Goal: Transaction & Acquisition: Purchase product/service

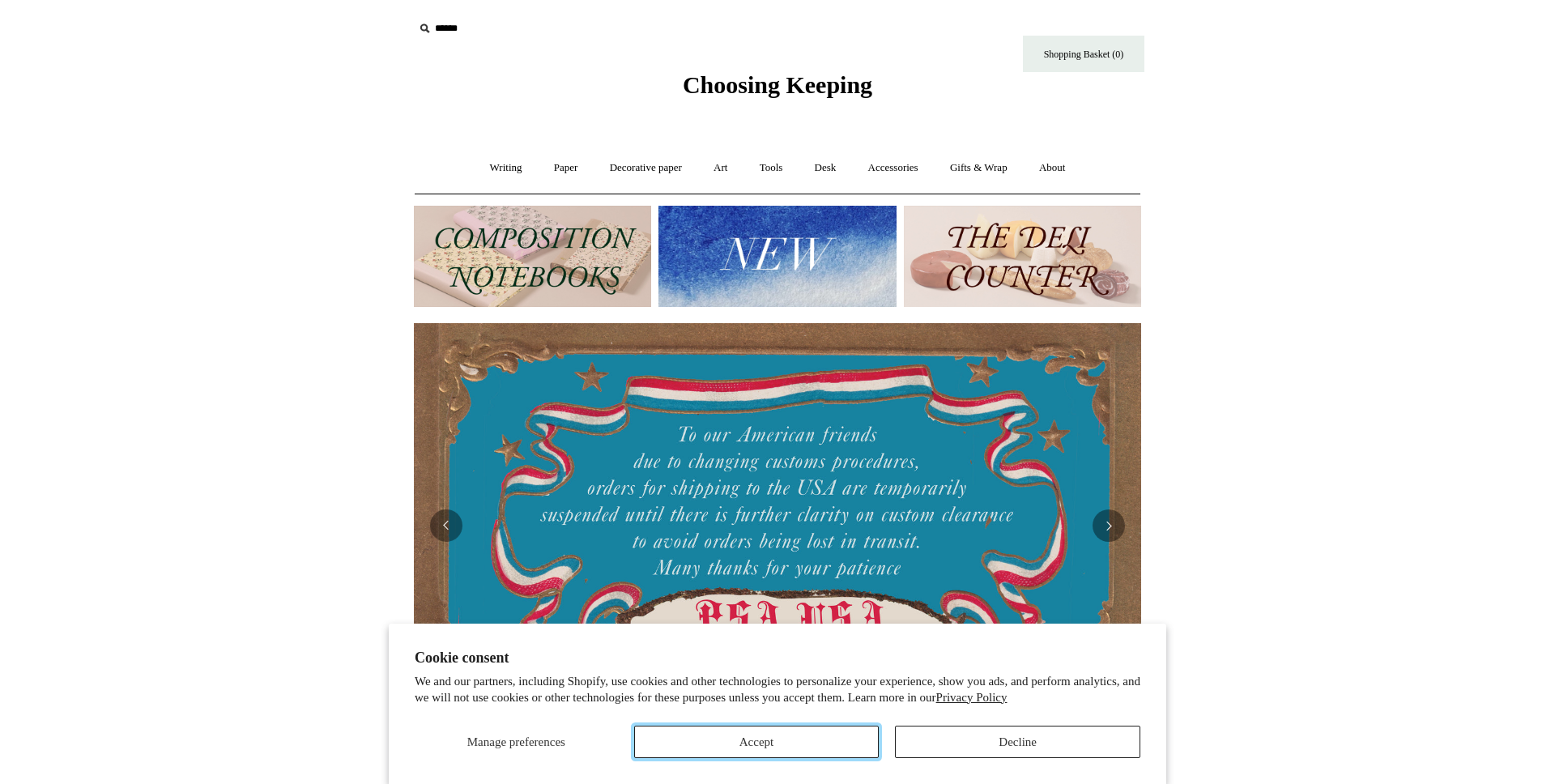
click at [855, 754] on button "Accept" at bounding box center [757, 742] width 245 height 32
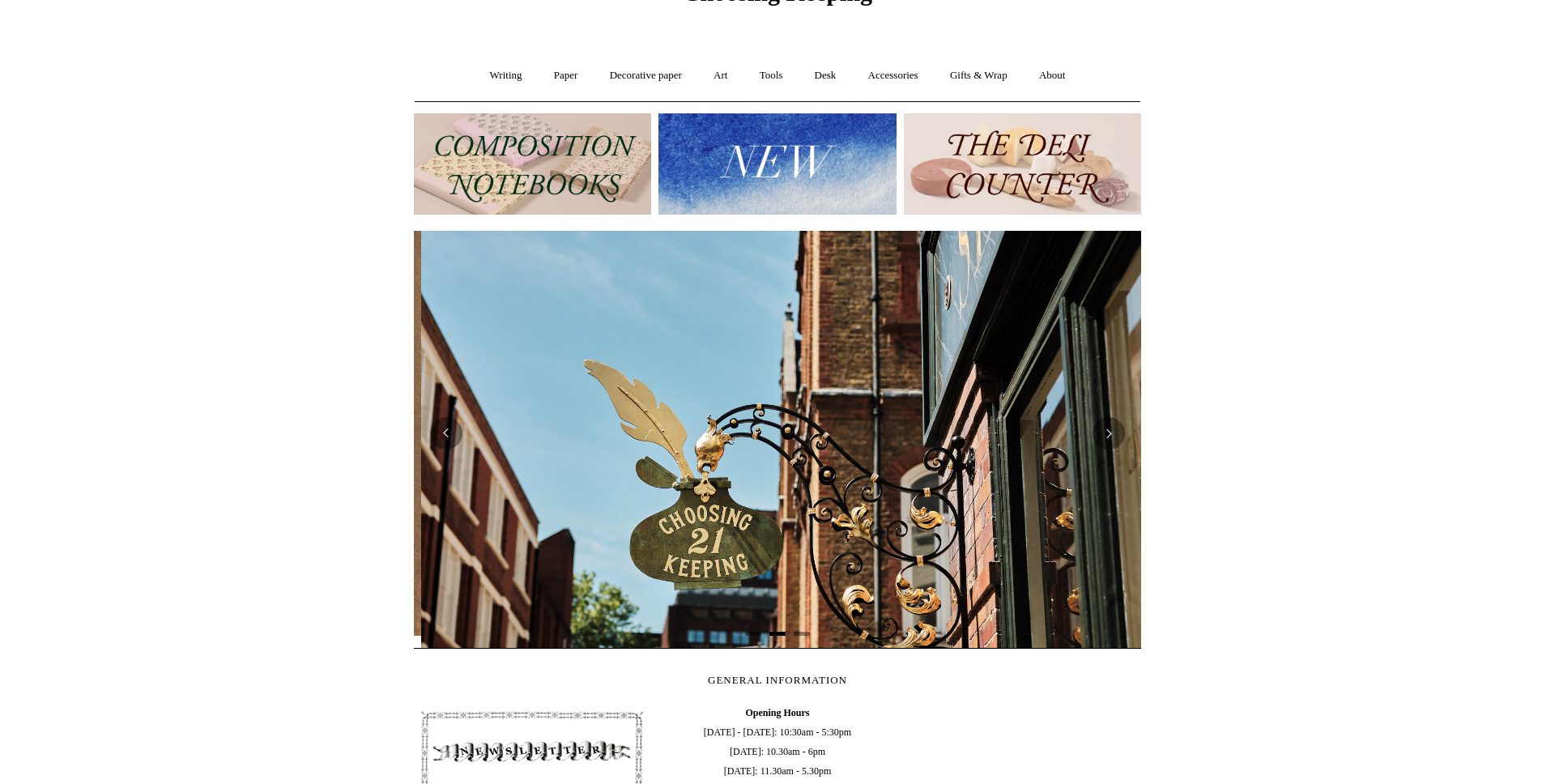
scroll to position [0, 727]
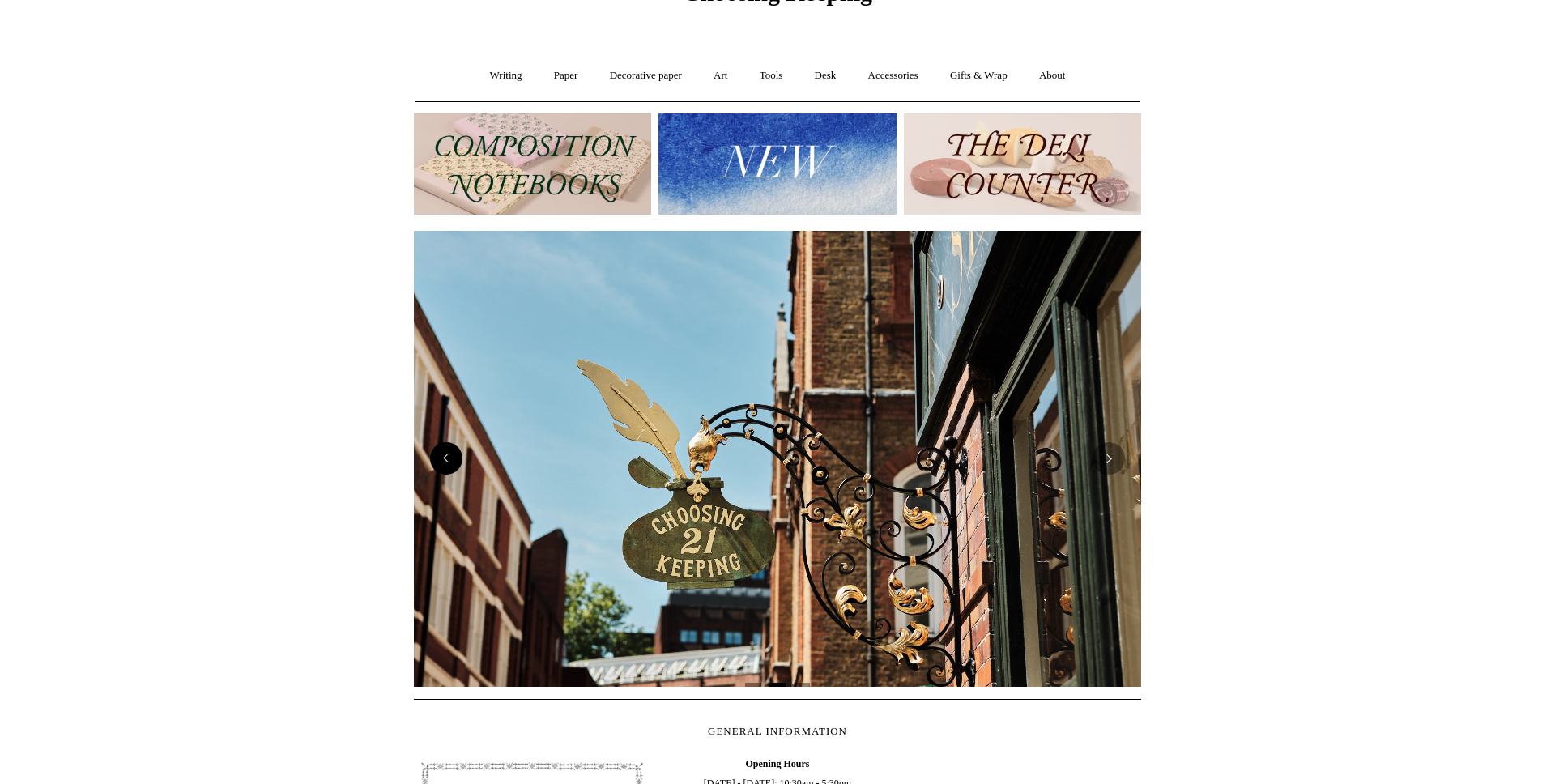
click at [451, 468] on button "Previous" at bounding box center [446, 459] width 32 height 32
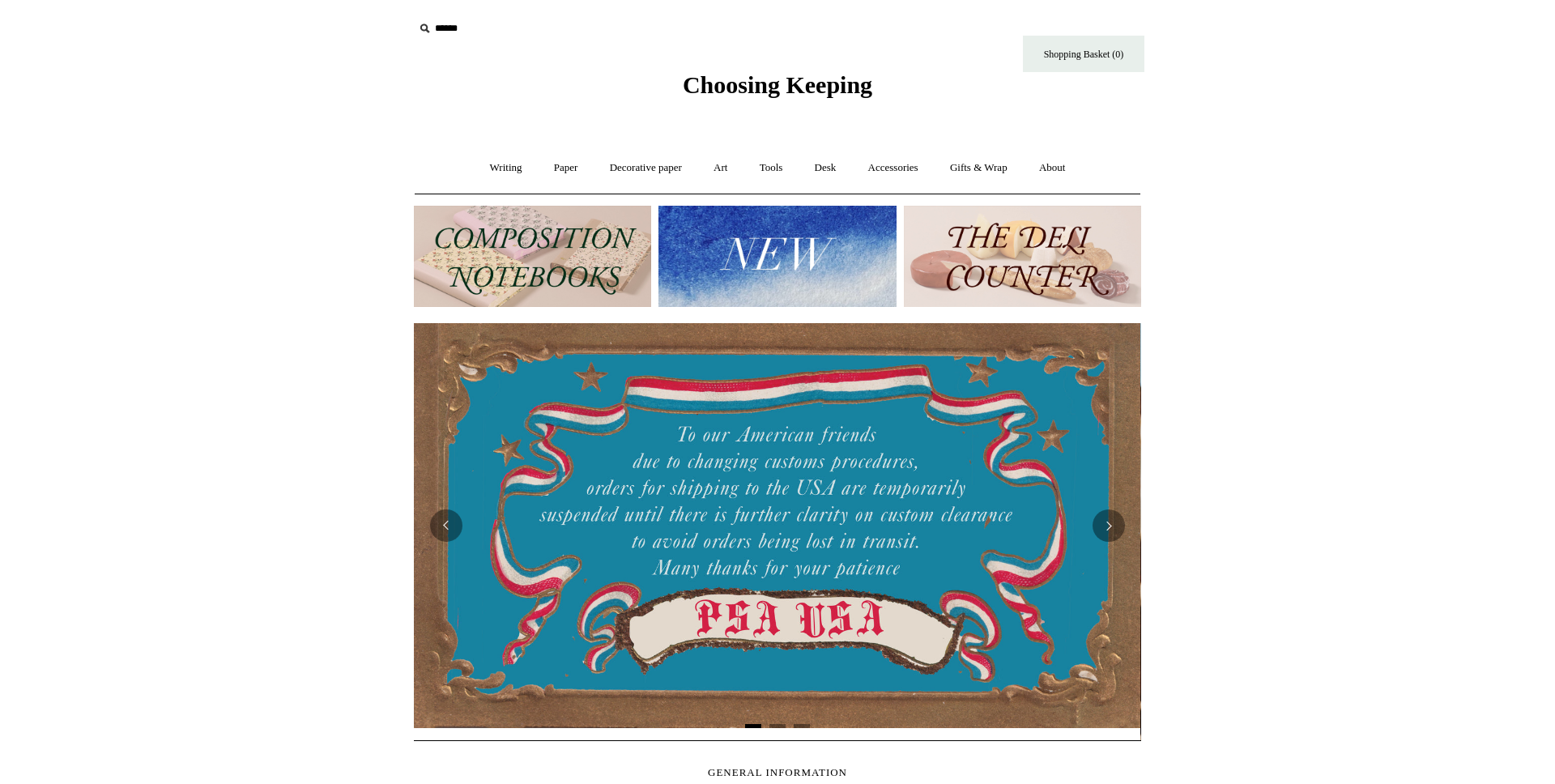
scroll to position [0, 0]
click at [503, 163] on link "Writing +" at bounding box center [506, 167] width 61 height 42
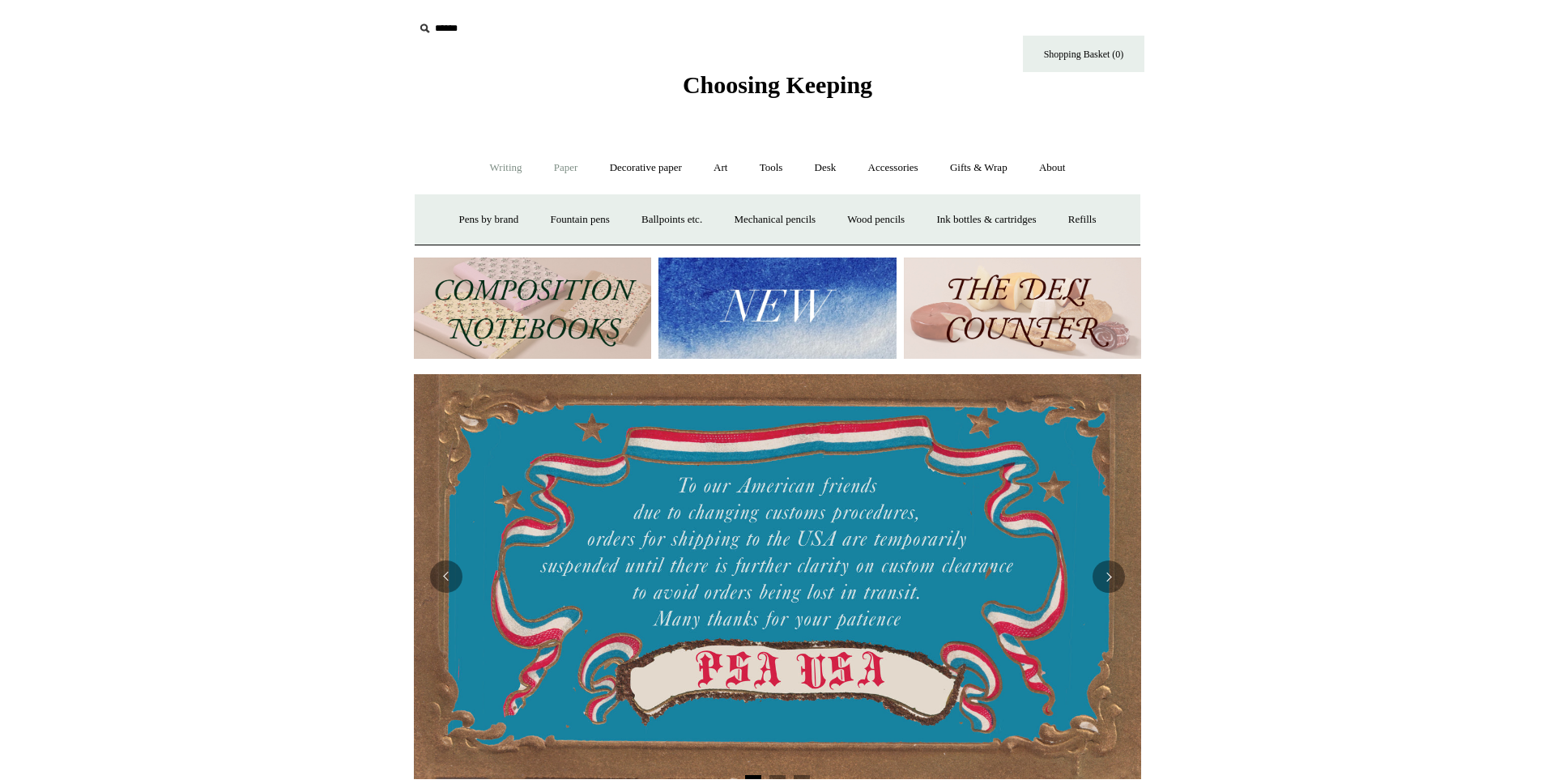
click at [558, 165] on link "Paper +" at bounding box center [566, 167] width 54 height 42
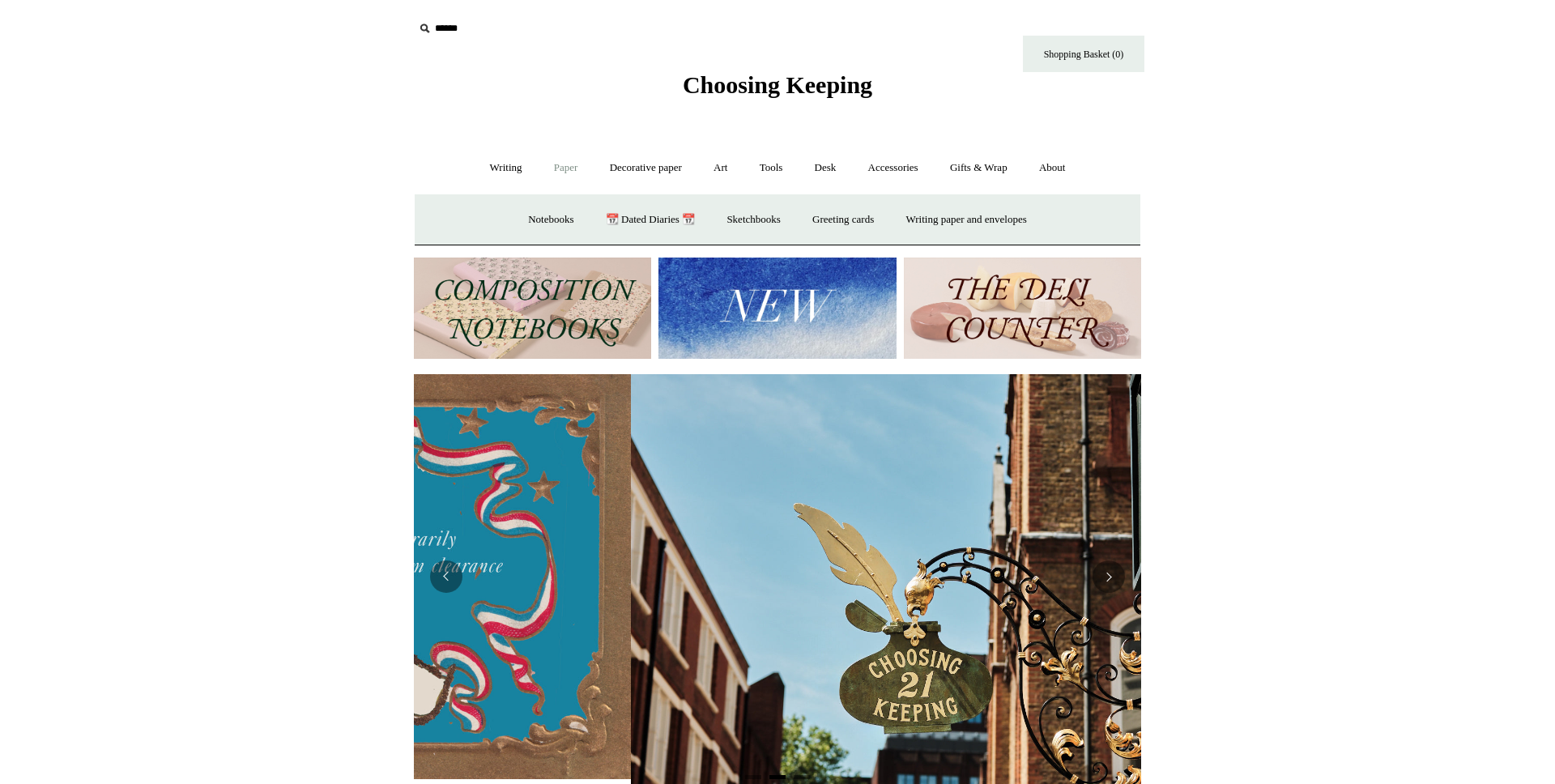
scroll to position [0, 727]
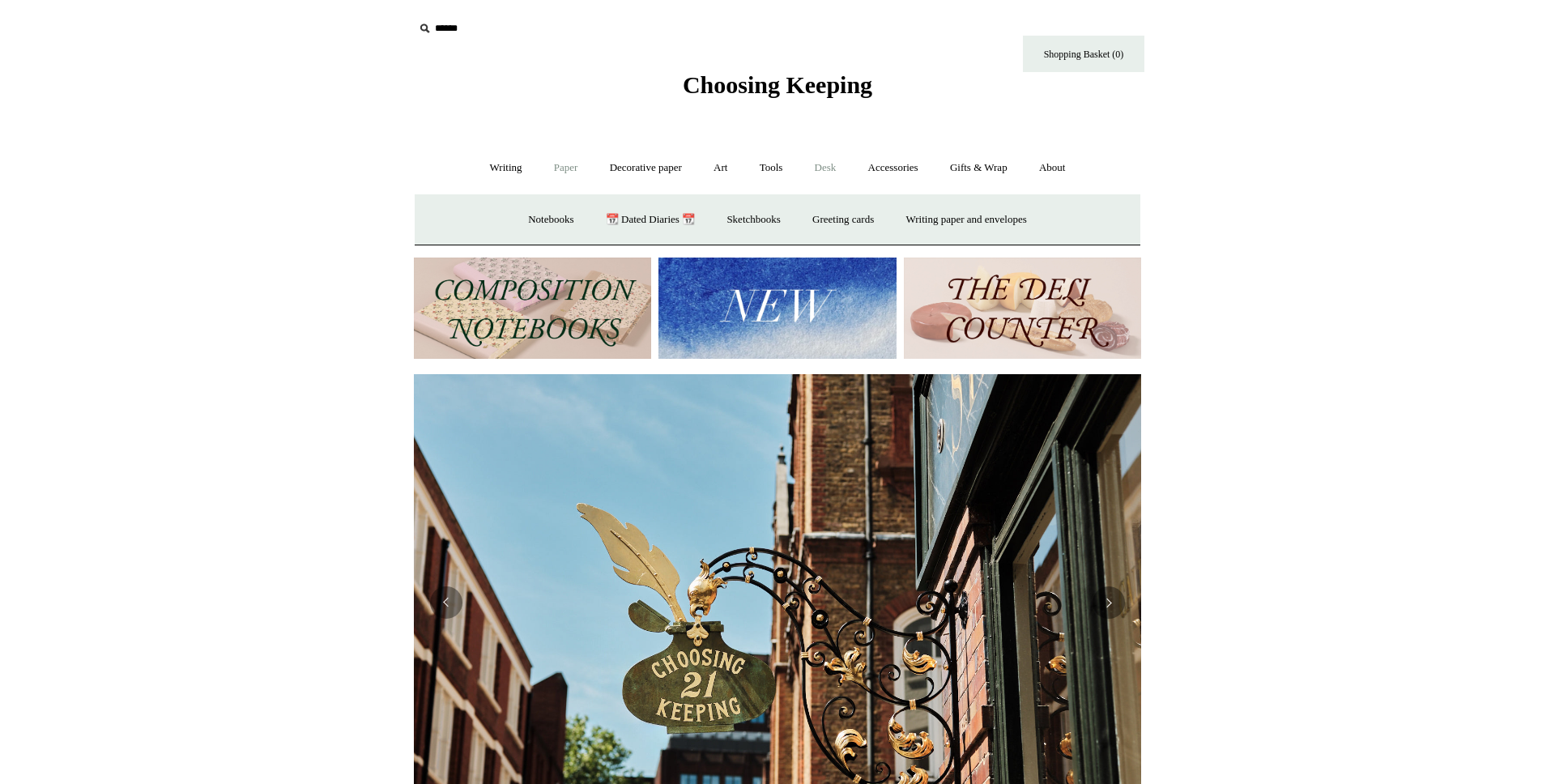
click at [837, 169] on link "Desk +" at bounding box center [826, 167] width 51 height 42
click at [666, 217] on link "Boxes & archiving" at bounding box center [674, 219] width 109 height 42
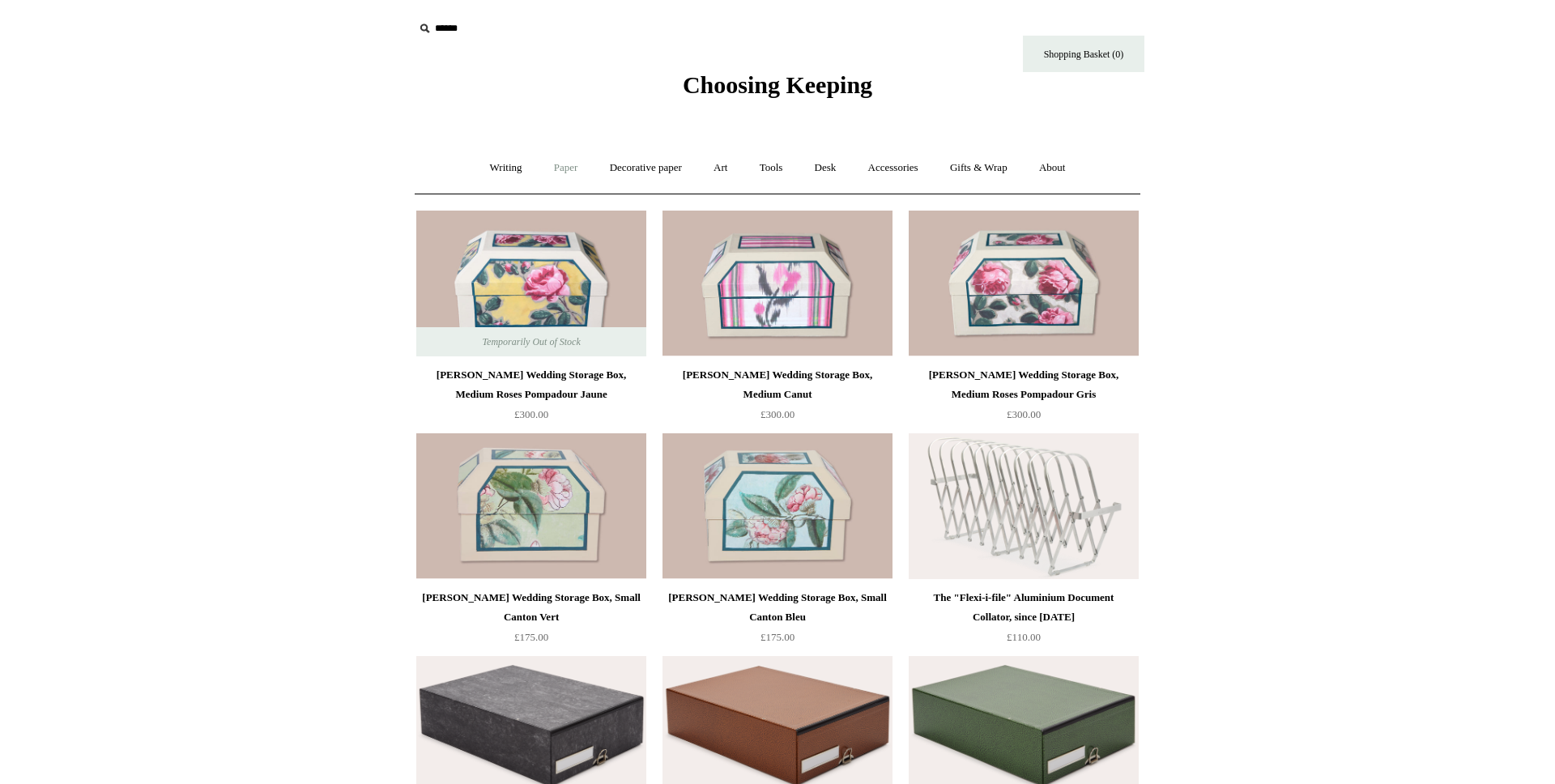
click at [555, 169] on link "Paper +" at bounding box center [566, 167] width 54 height 42
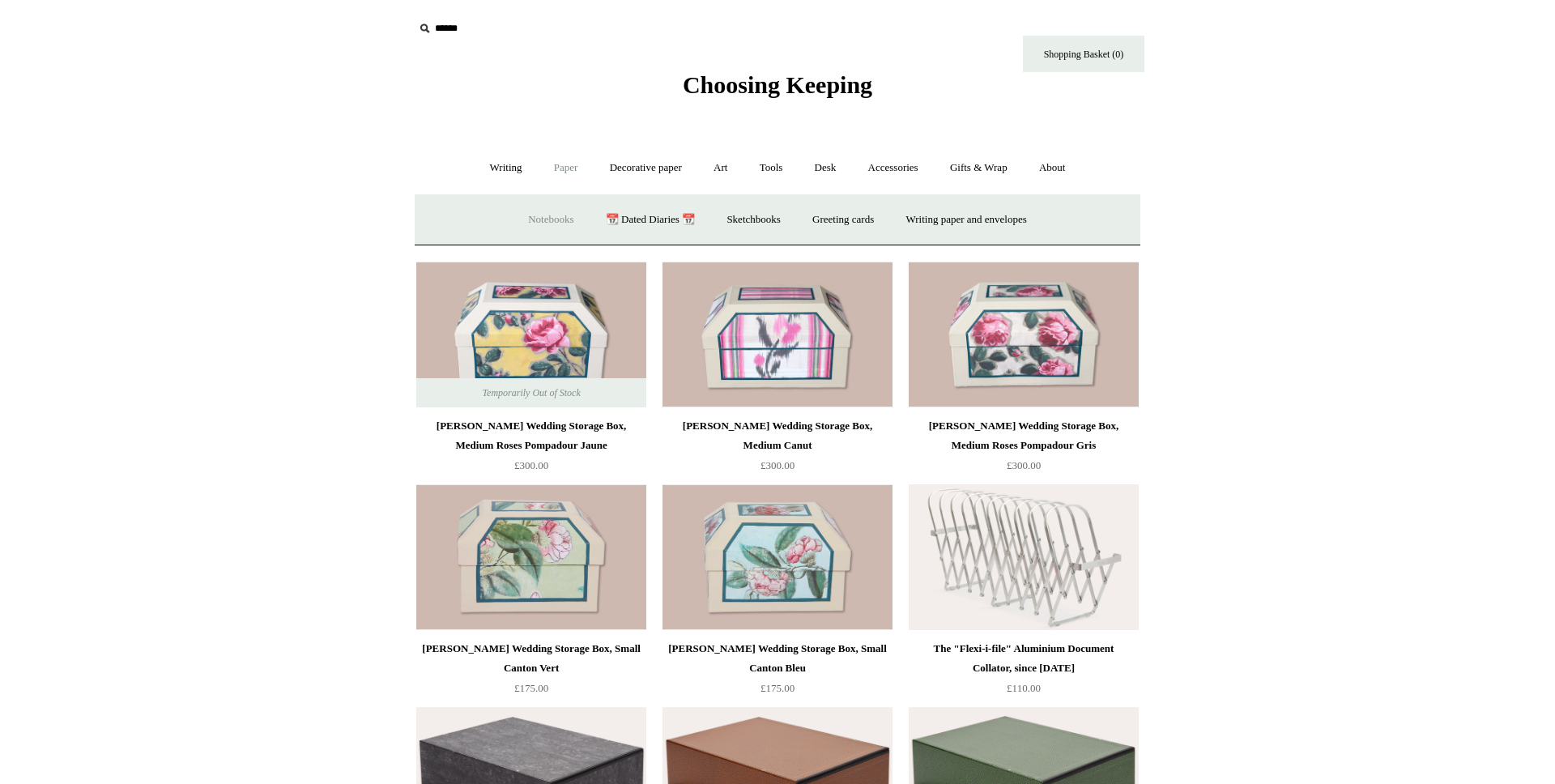
click at [558, 220] on link "Notebooks +" at bounding box center [550, 219] width 75 height 42
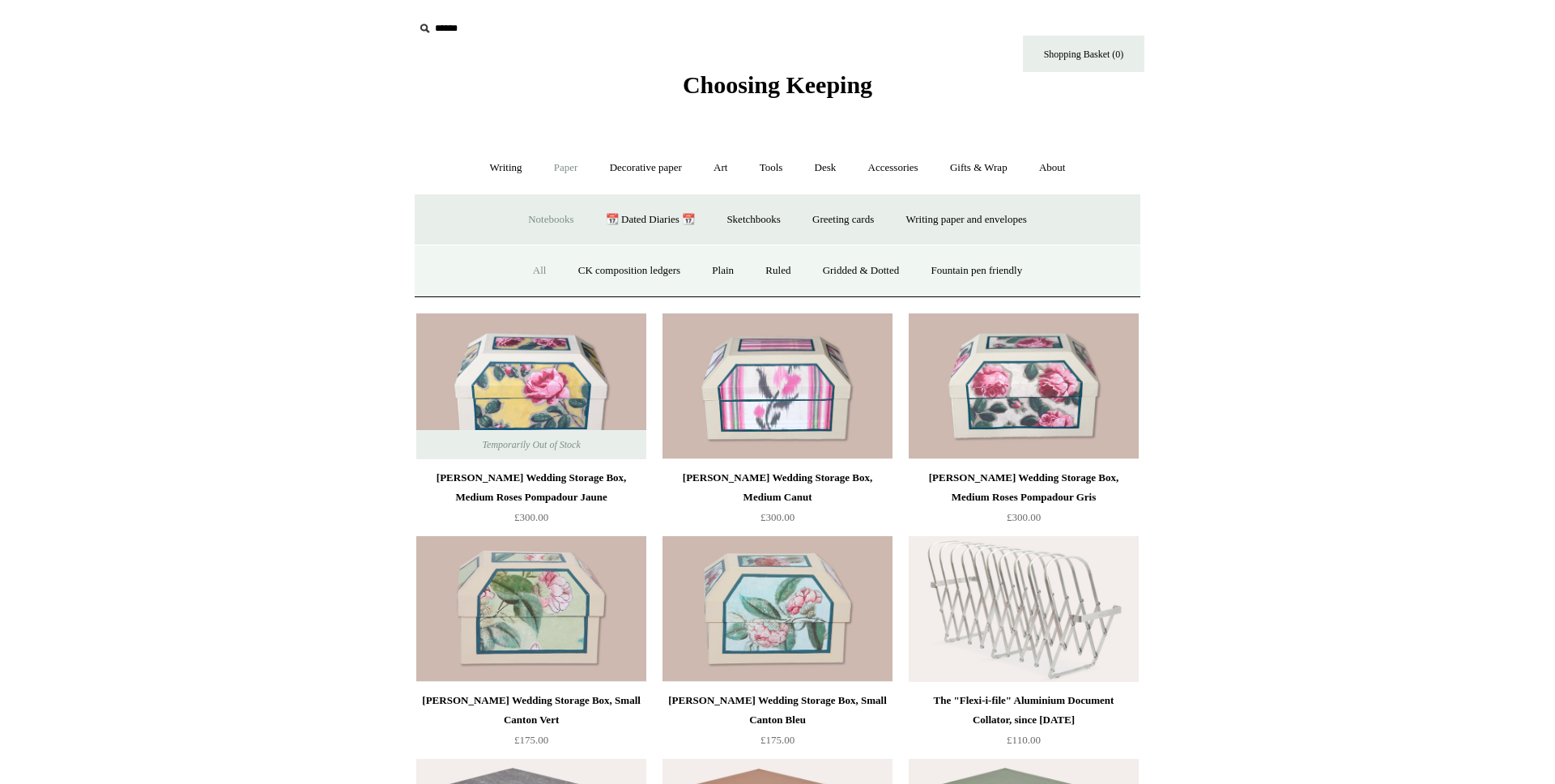
click at [528, 270] on link "All" at bounding box center [539, 270] width 42 height 42
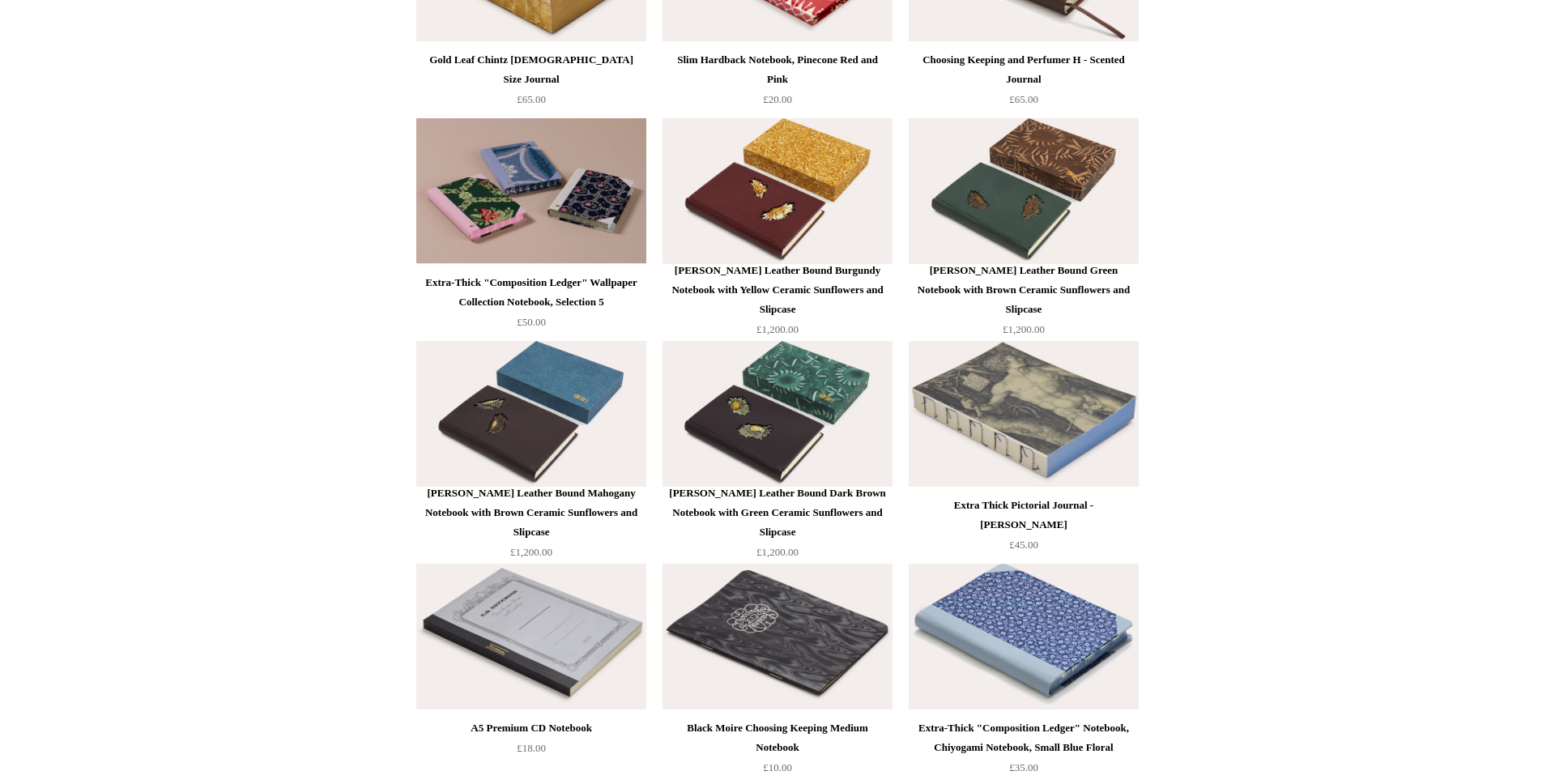
scroll to position [6370, 0]
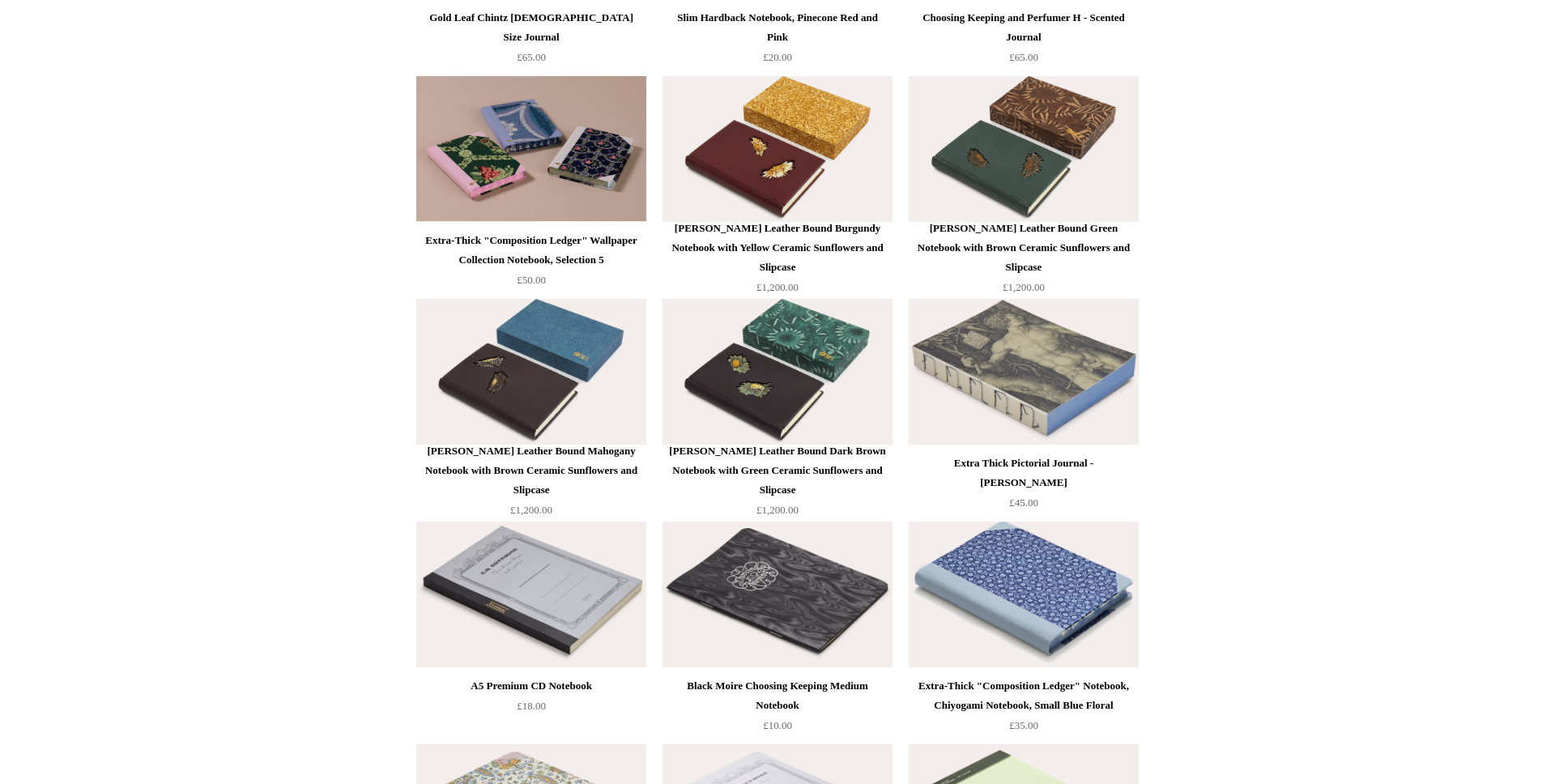
click at [1039, 150] on img at bounding box center [1024, 149] width 230 height 146
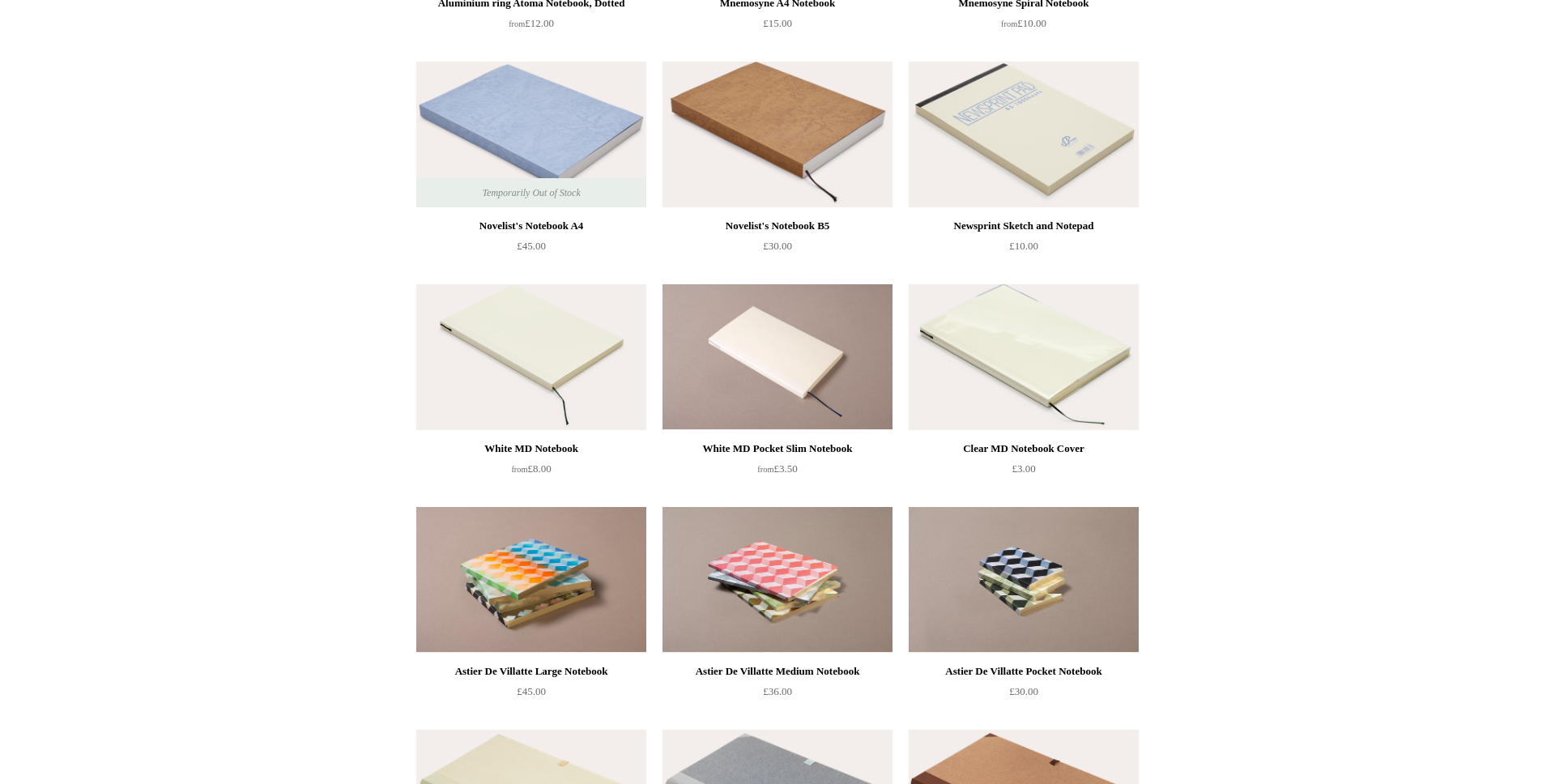
scroll to position [0, 0]
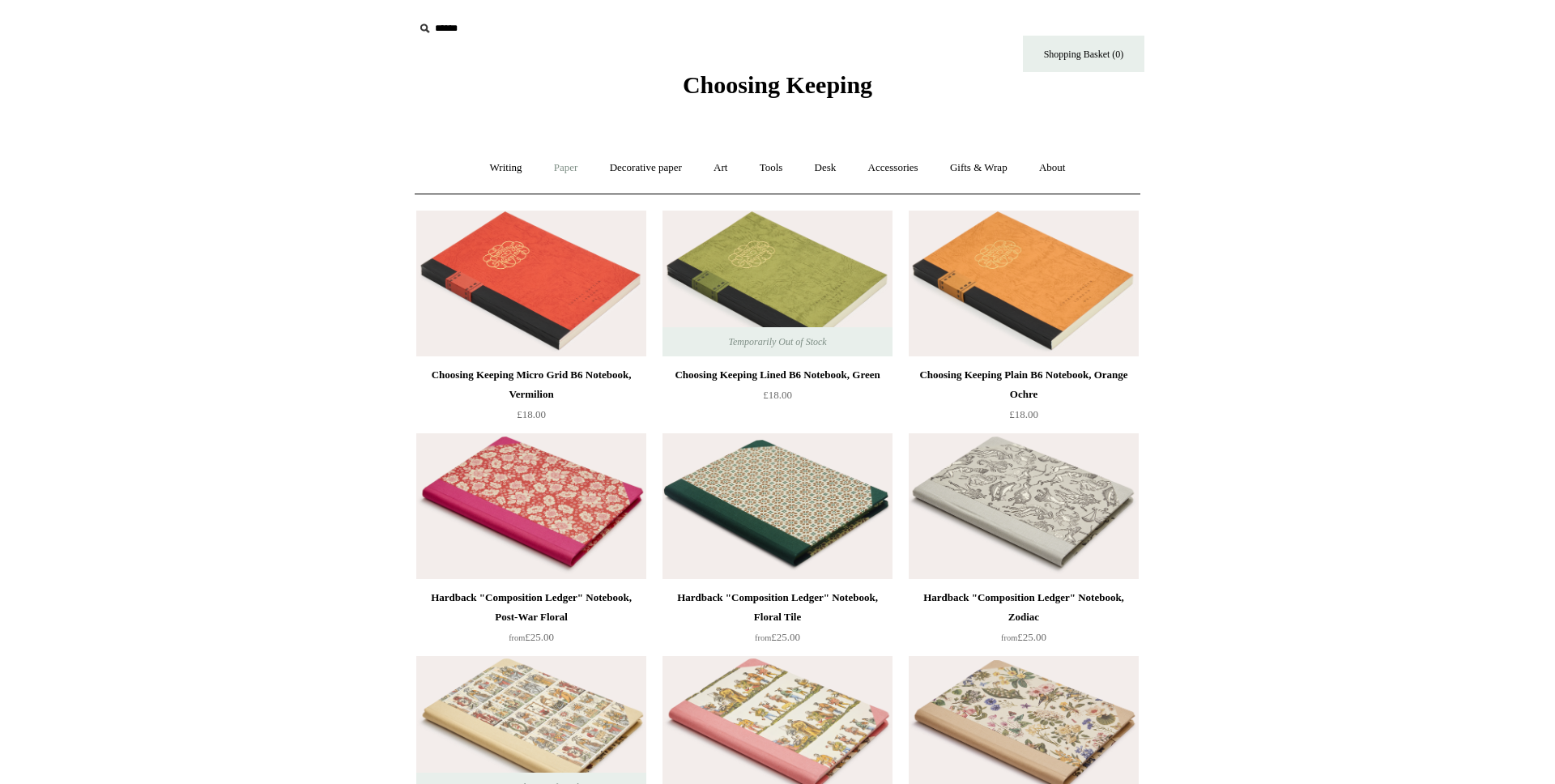
click at [559, 172] on link "Paper +" at bounding box center [566, 167] width 54 height 42
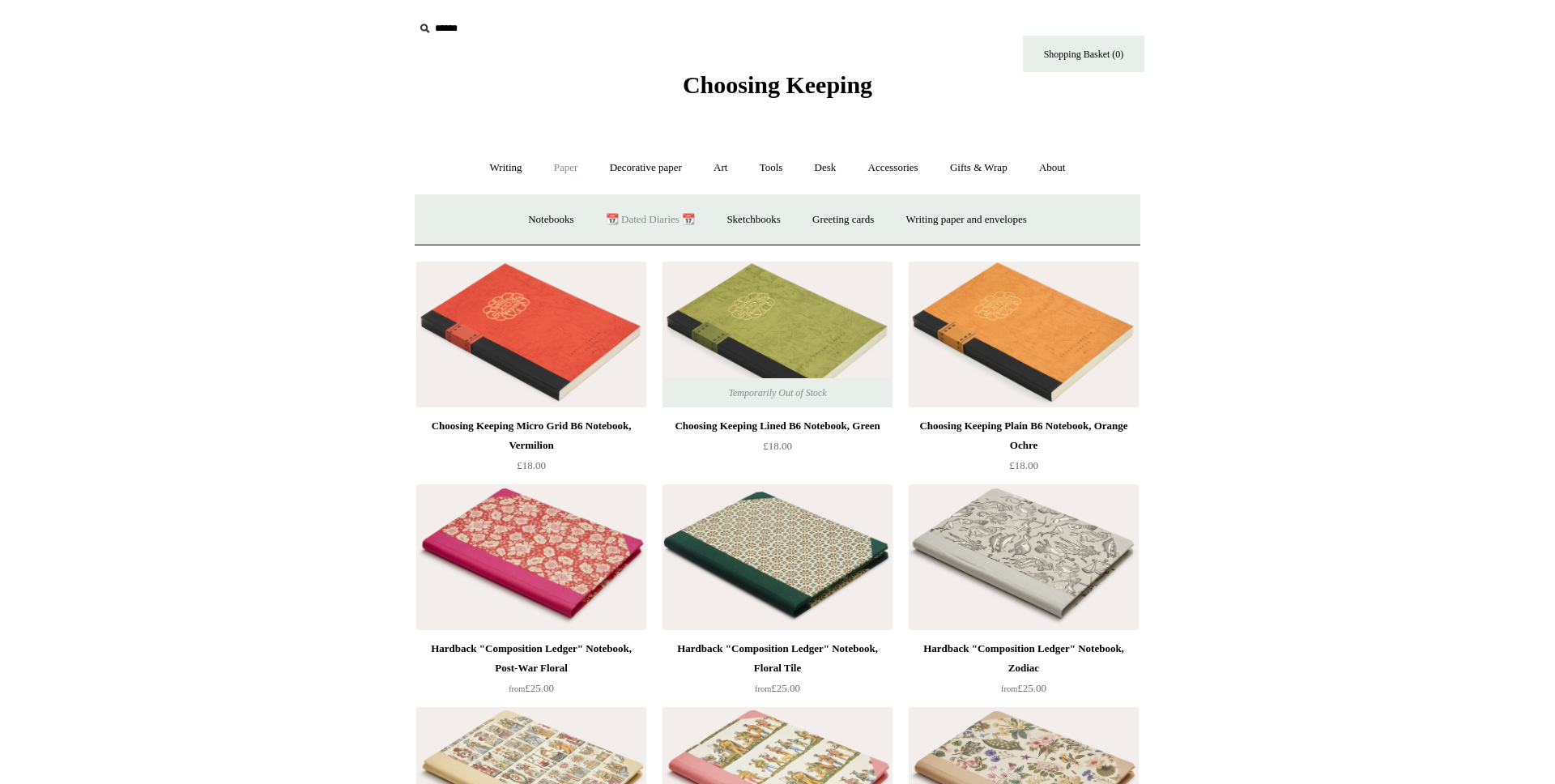
click at [654, 225] on link "📆 Dated Diaries 📆" at bounding box center [650, 219] width 118 height 42
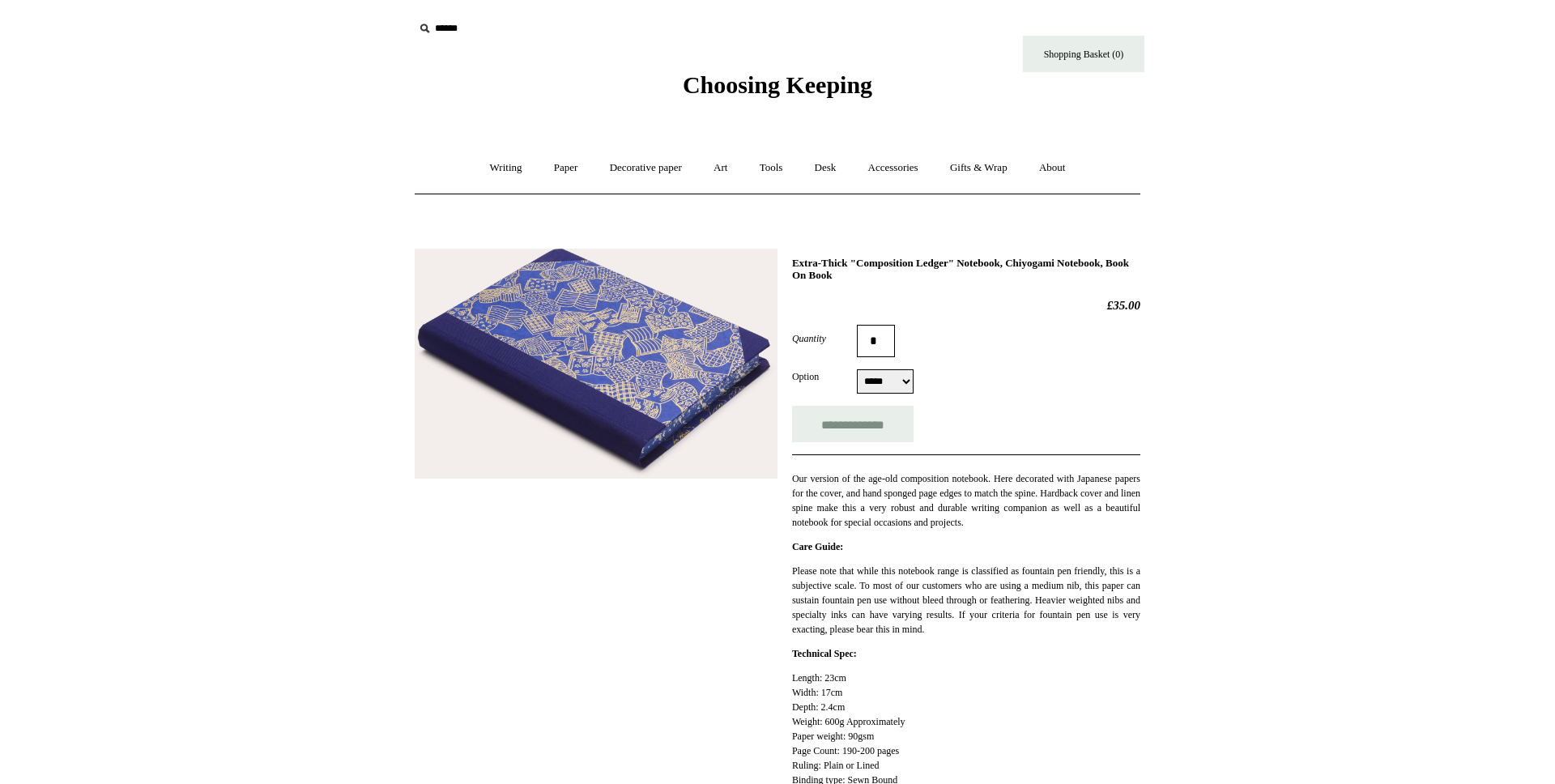
click at [857, 369] on select "***** *****" at bounding box center [885, 381] width 57 height 25
click option "*****" at bounding box center [0, 0] width 0 height 0
click at [857, 369] on select "***** *****" at bounding box center [885, 381] width 57 height 25
select select "*****"
click option "*****" at bounding box center [0, 0] width 0 height 0
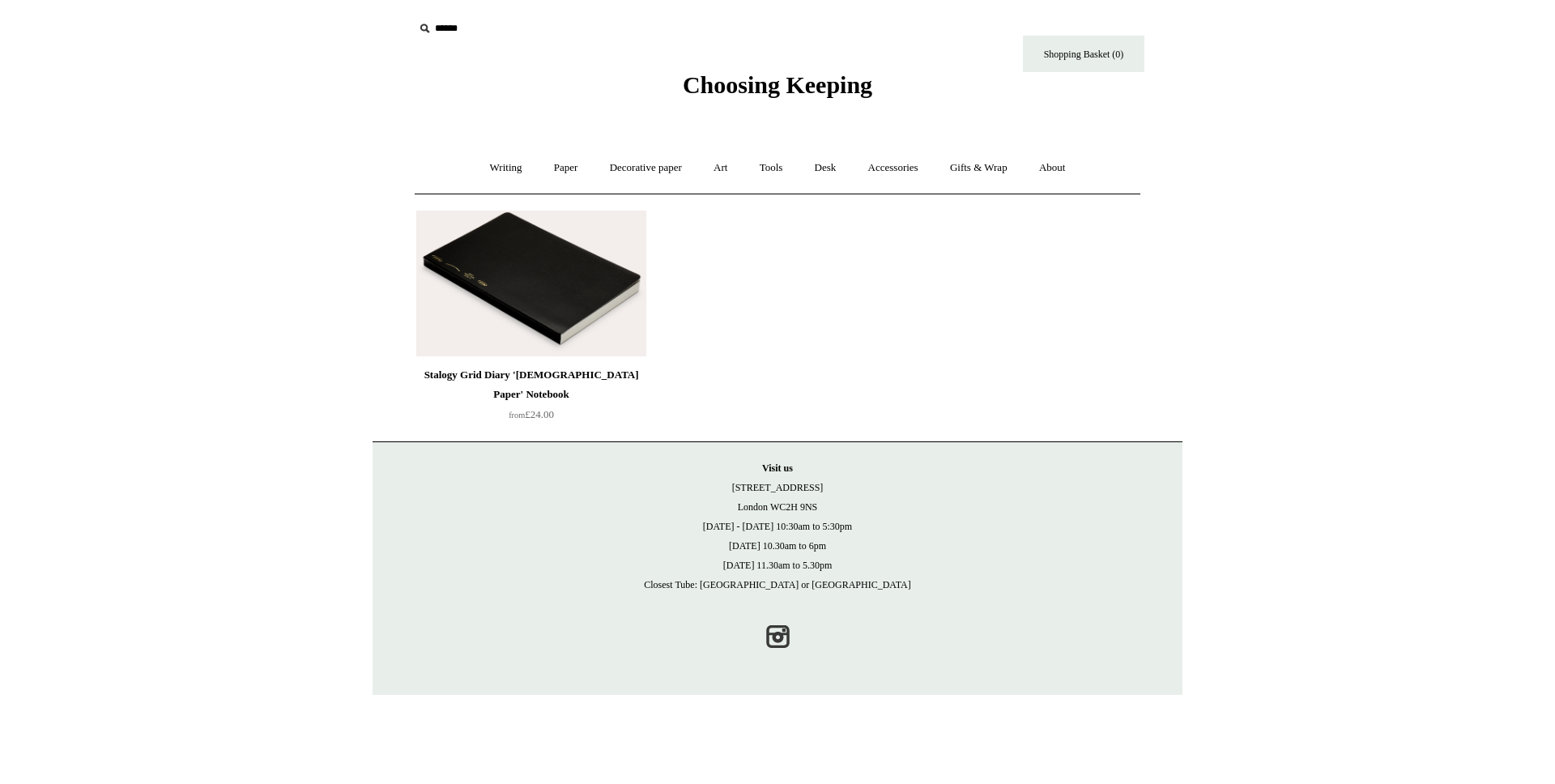
click at [483, 290] on img at bounding box center [531, 283] width 230 height 146
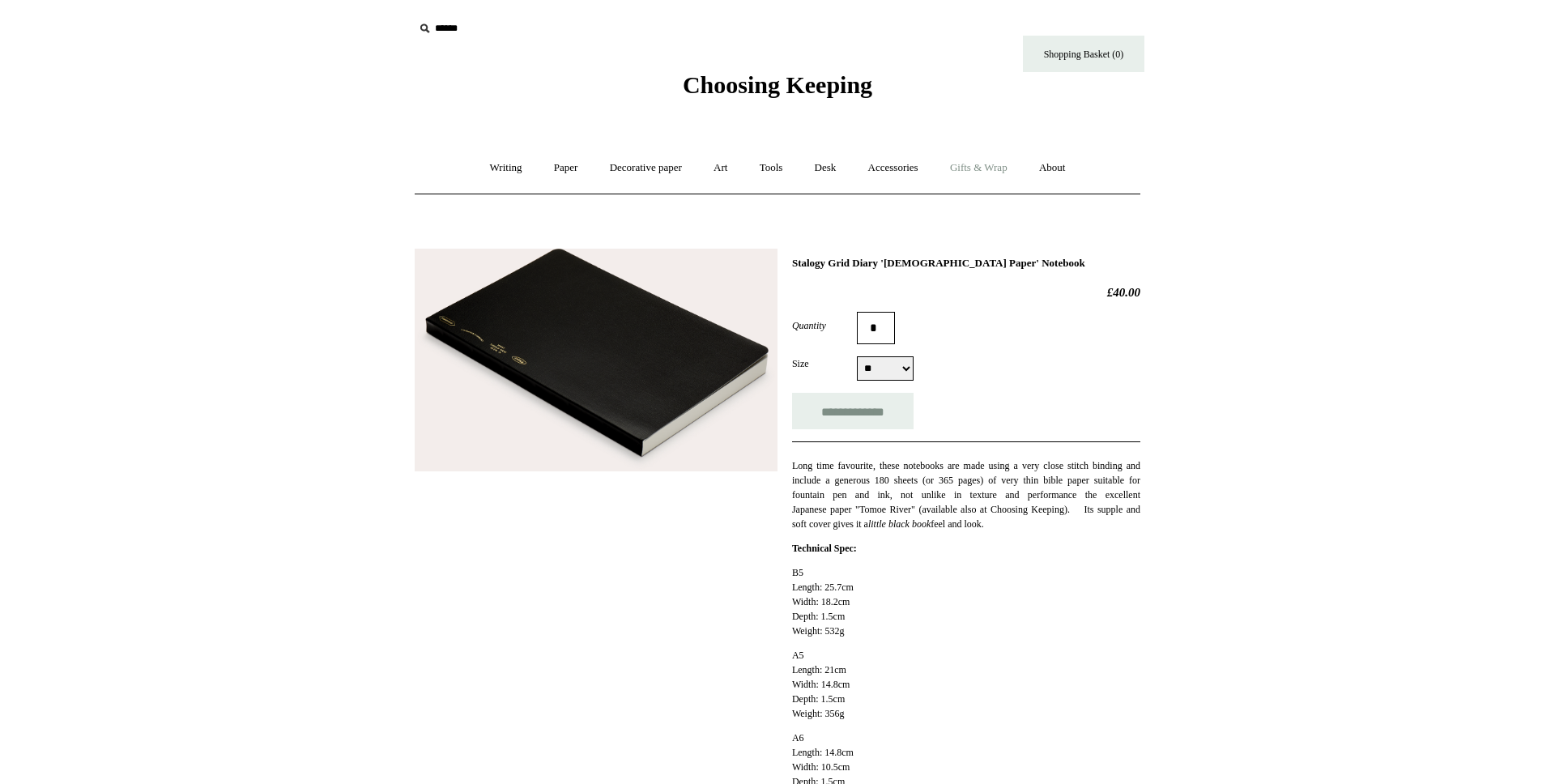
click at [998, 165] on link "Gifts & Wrap +" at bounding box center [978, 167] width 87 height 42
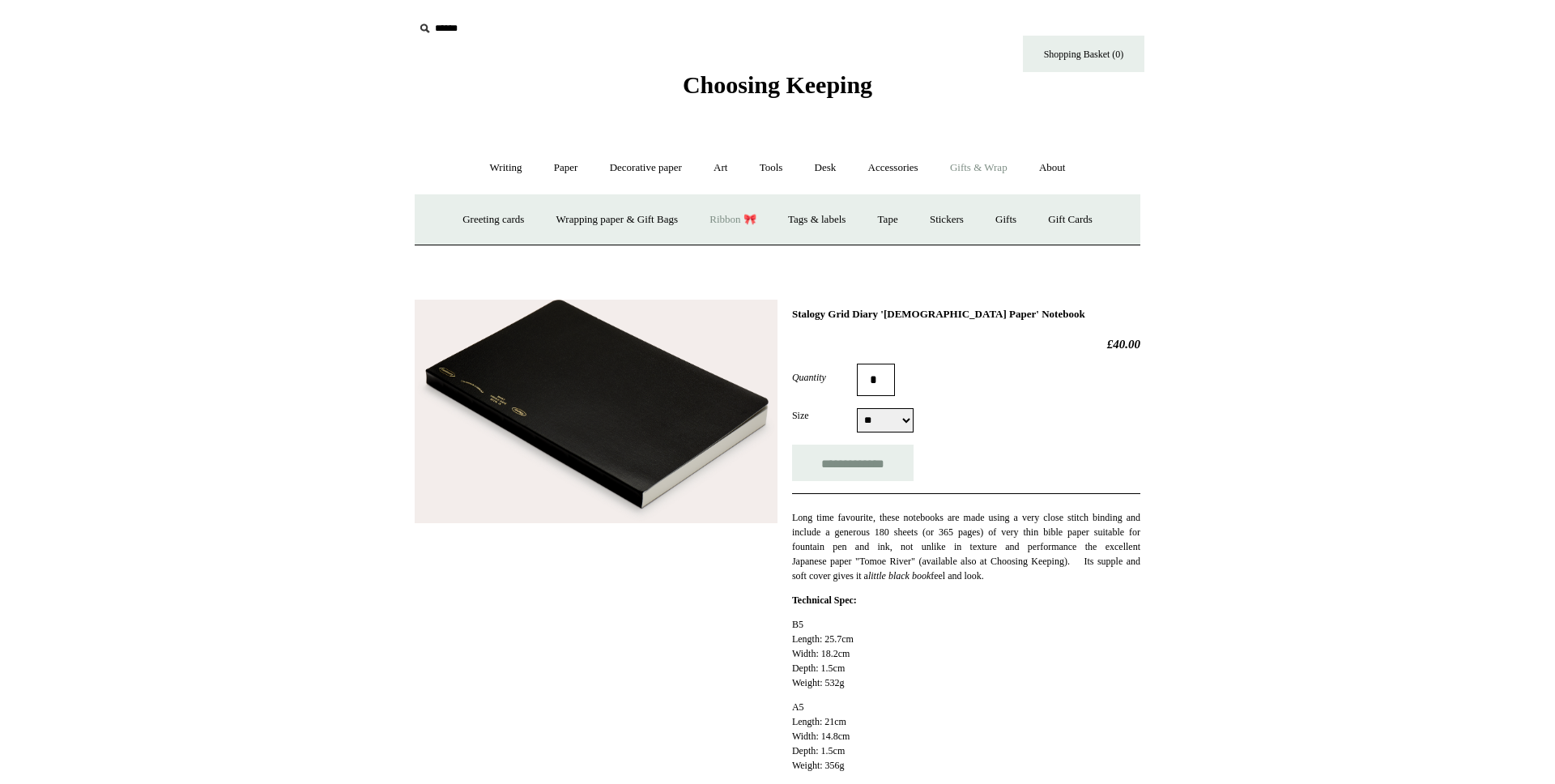
click at [716, 218] on link "Ribbon 🎀" at bounding box center [732, 219] width 76 height 42
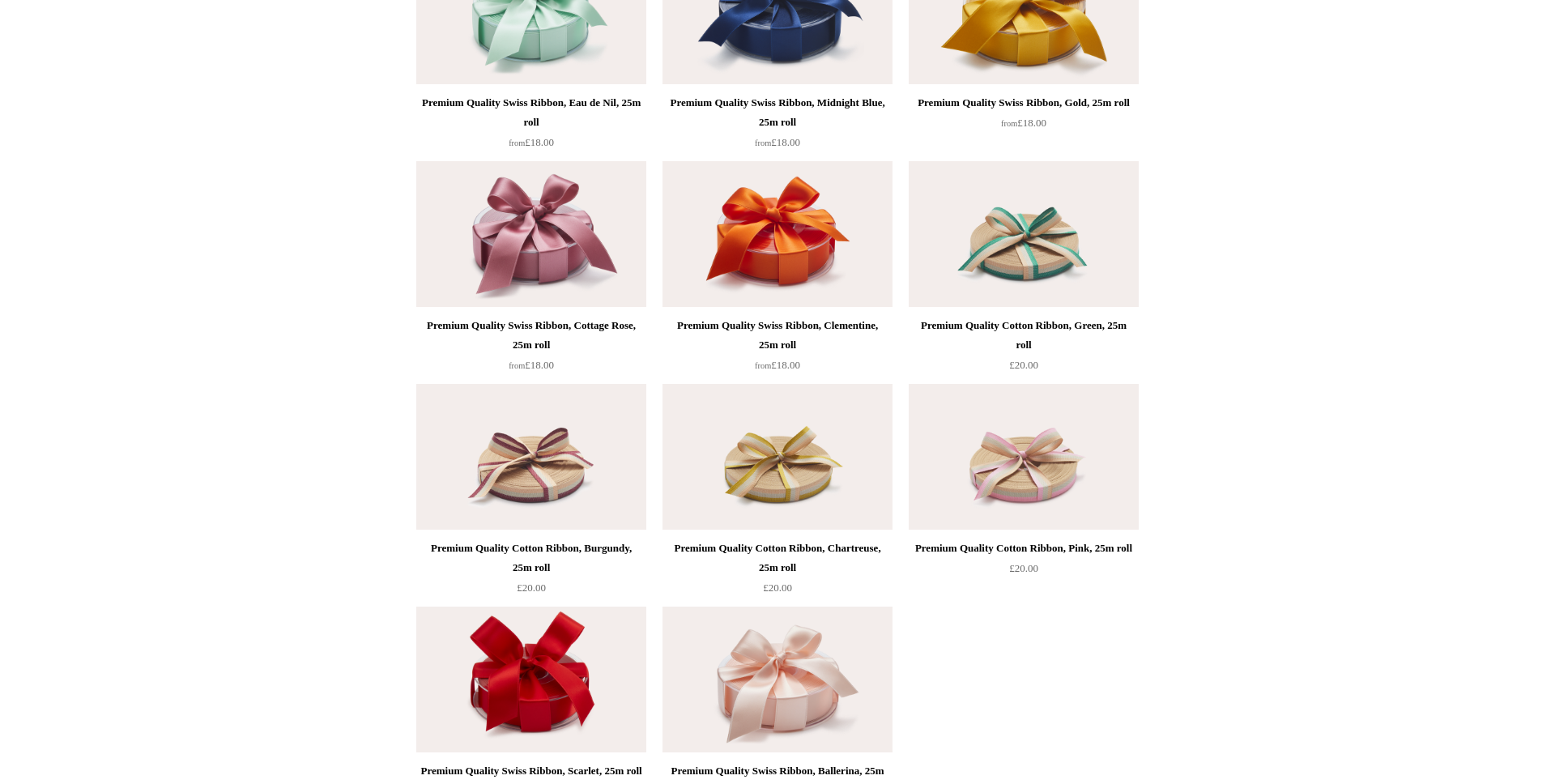
scroll to position [2677, 0]
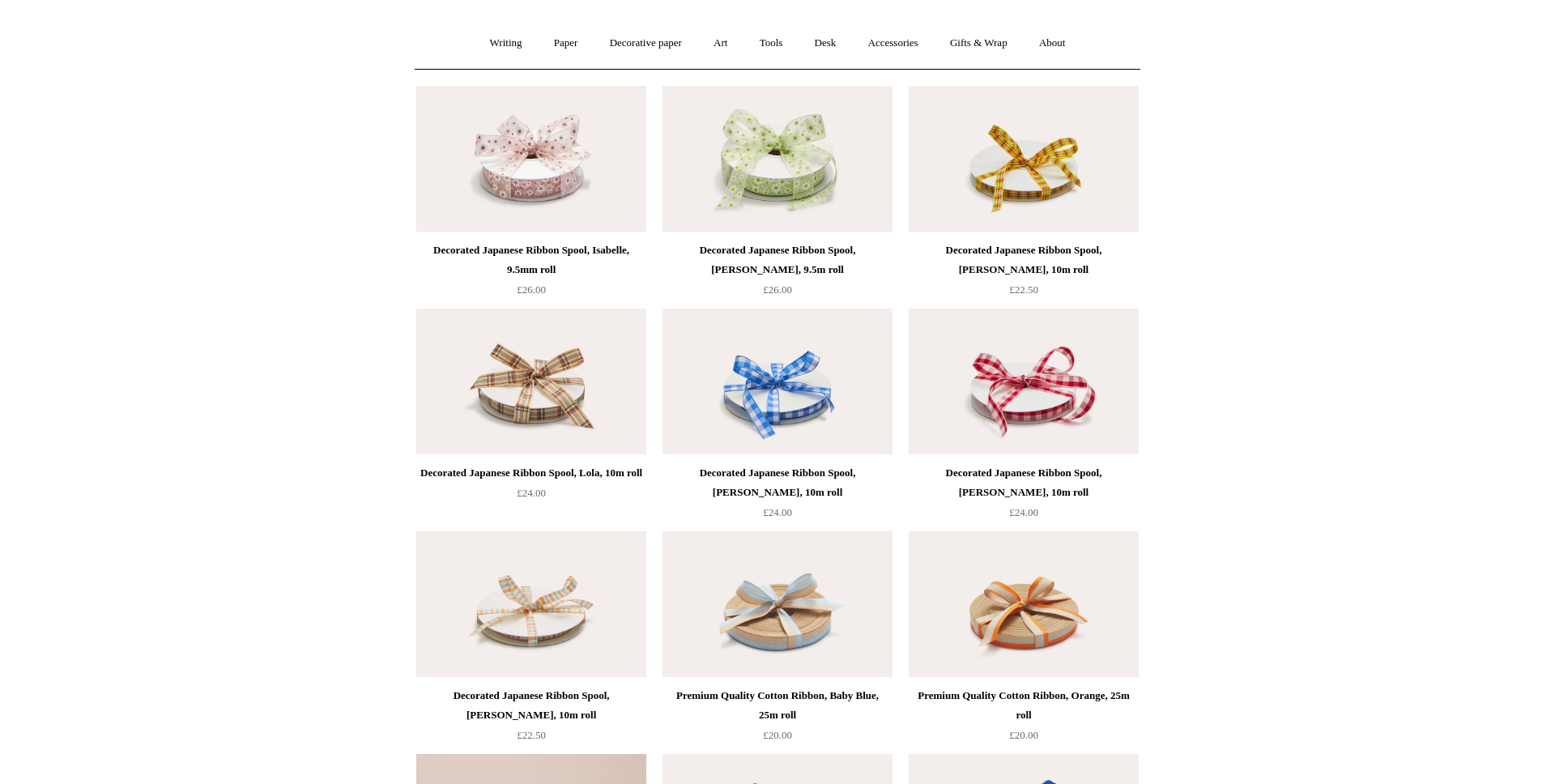
scroll to position [0, 0]
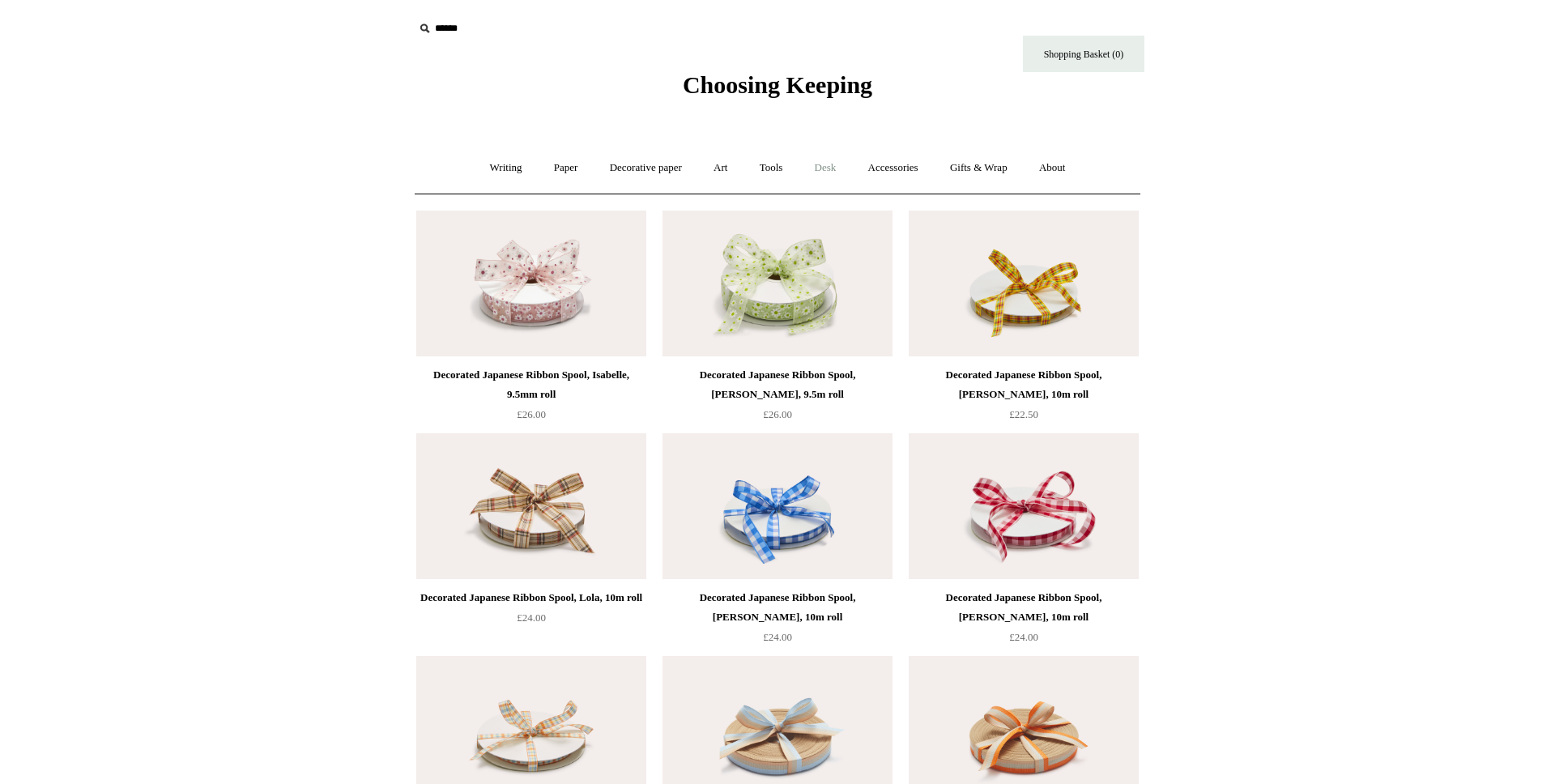
click at [831, 164] on link "Desk +" at bounding box center [826, 167] width 51 height 42
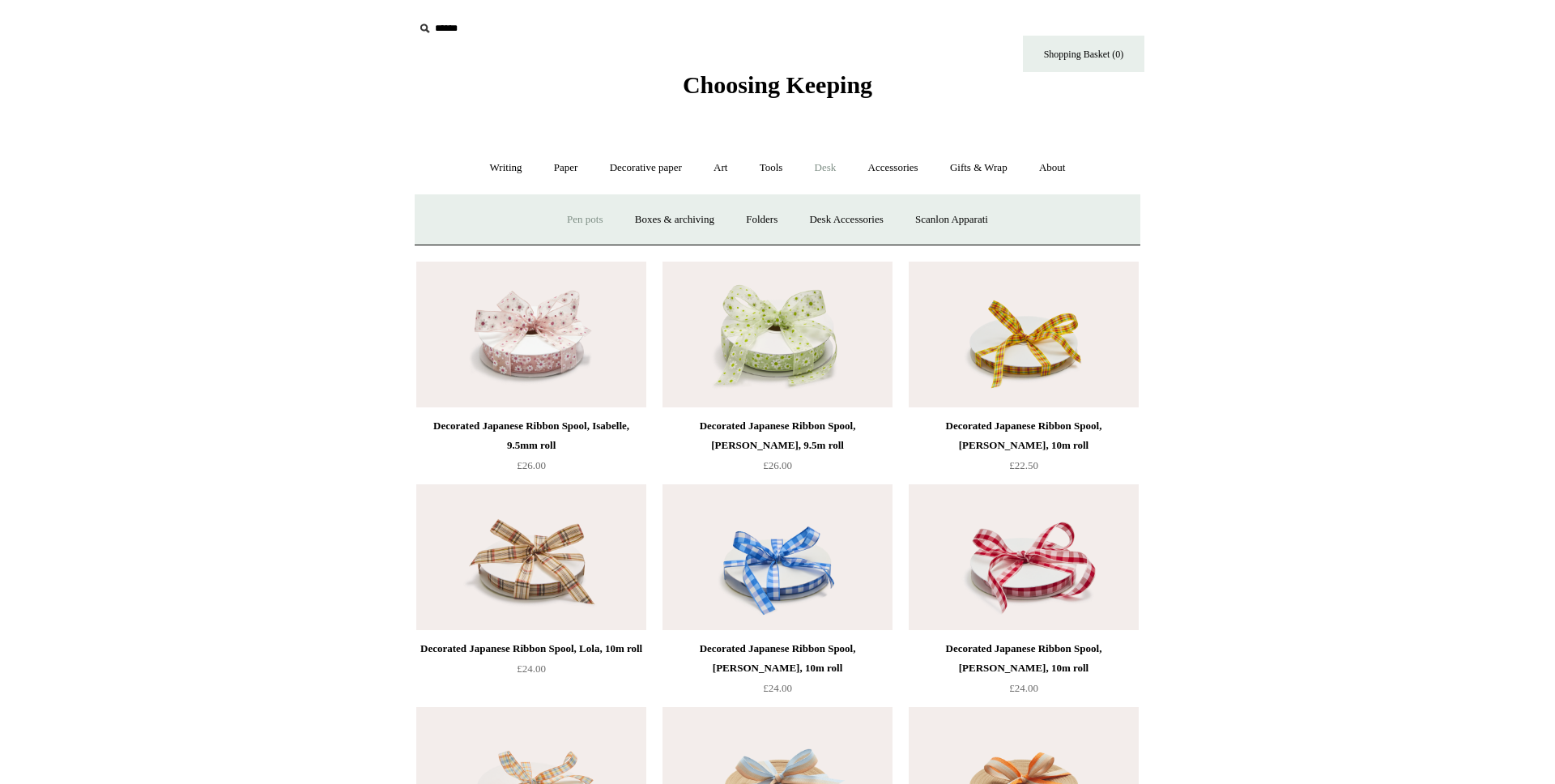
click at [584, 217] on link "Pen pots" at bounding box center [584, 219] width 65 height 42
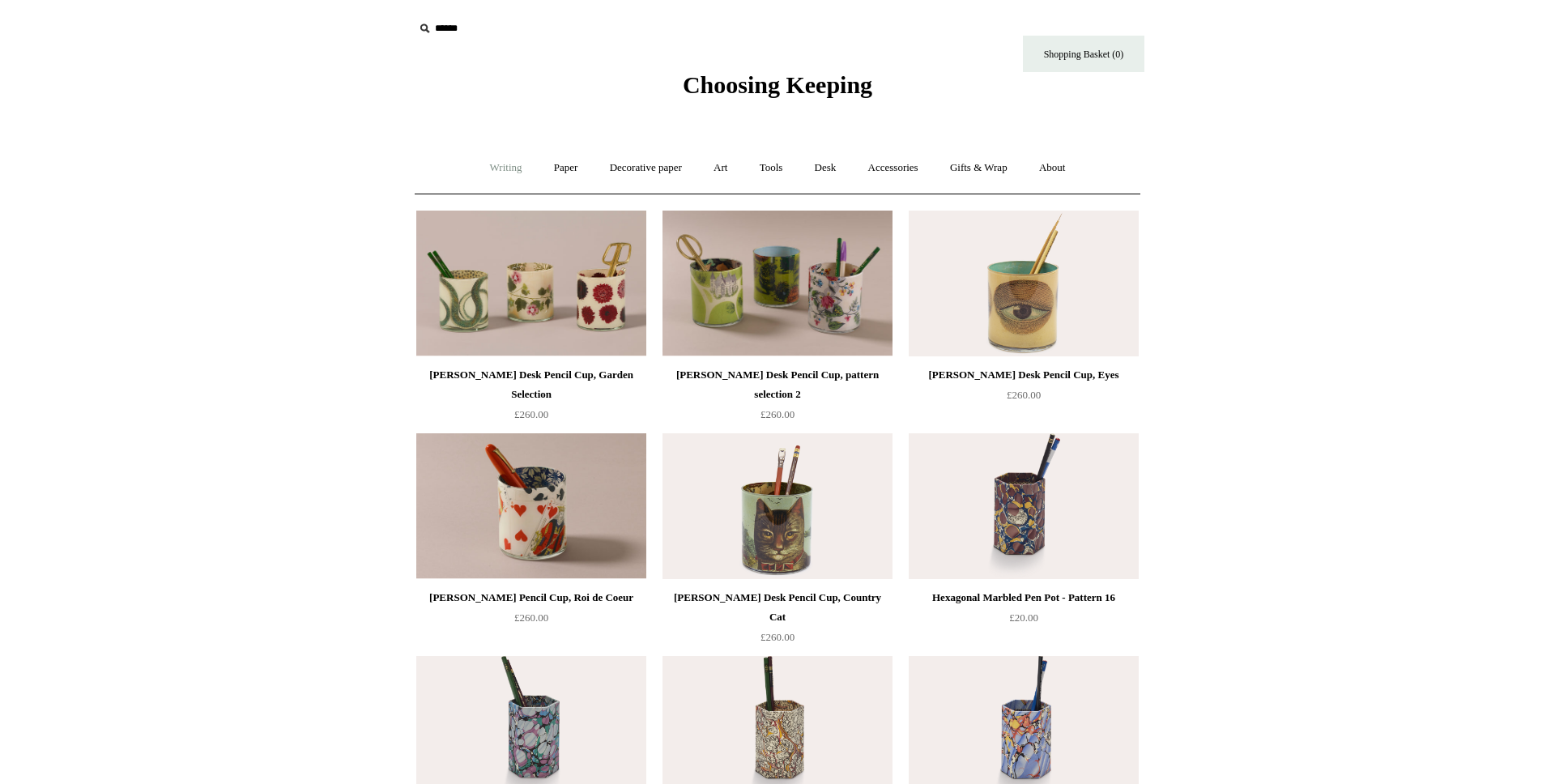
click at [510, 159] on link "Writing +" at bounding box center [506, 167] width 61 height 42
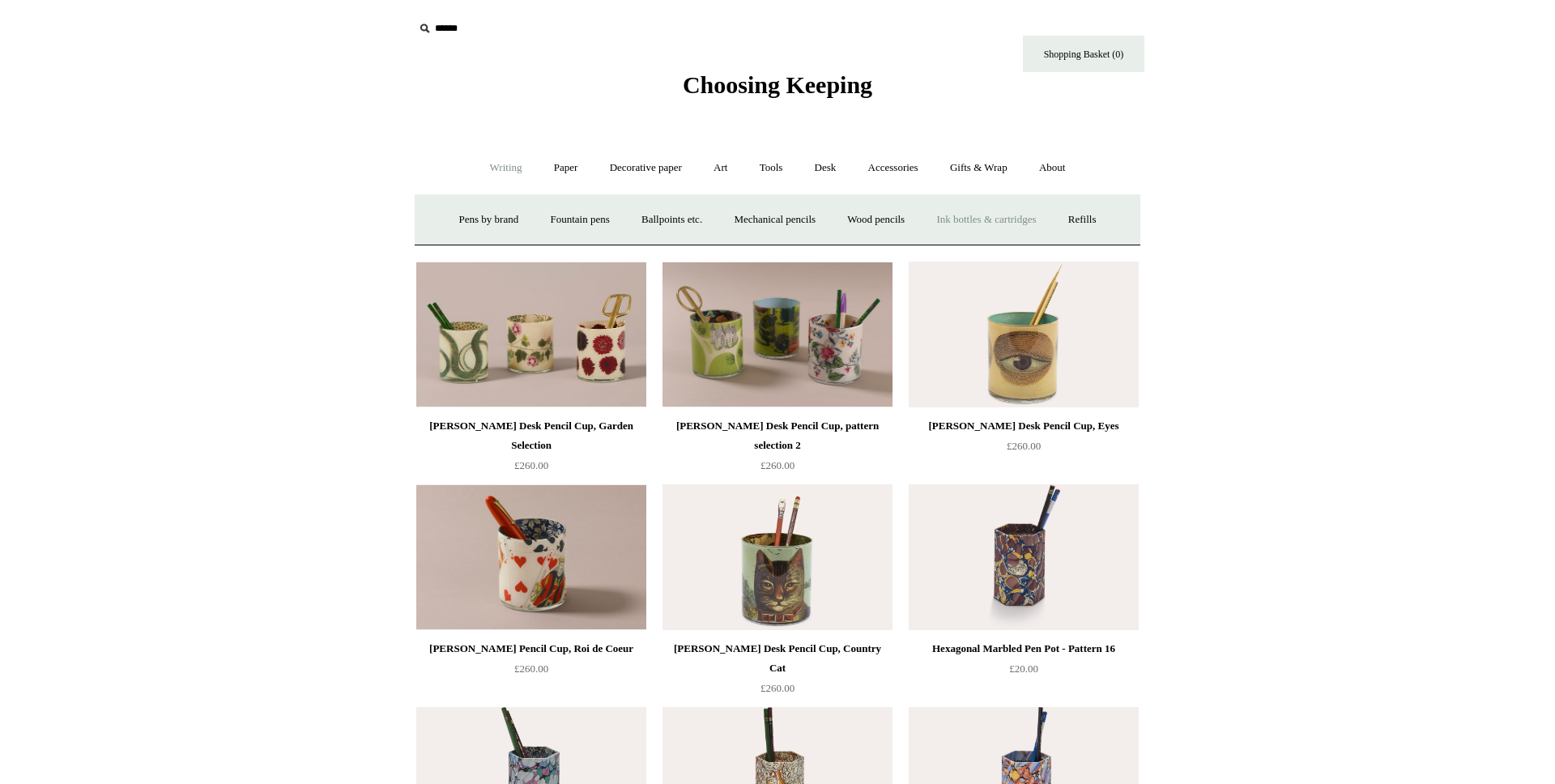
click at [958, 225] on link "Ink bottles & cartridges +" at bounding box center [986, 219] width 128 height 42
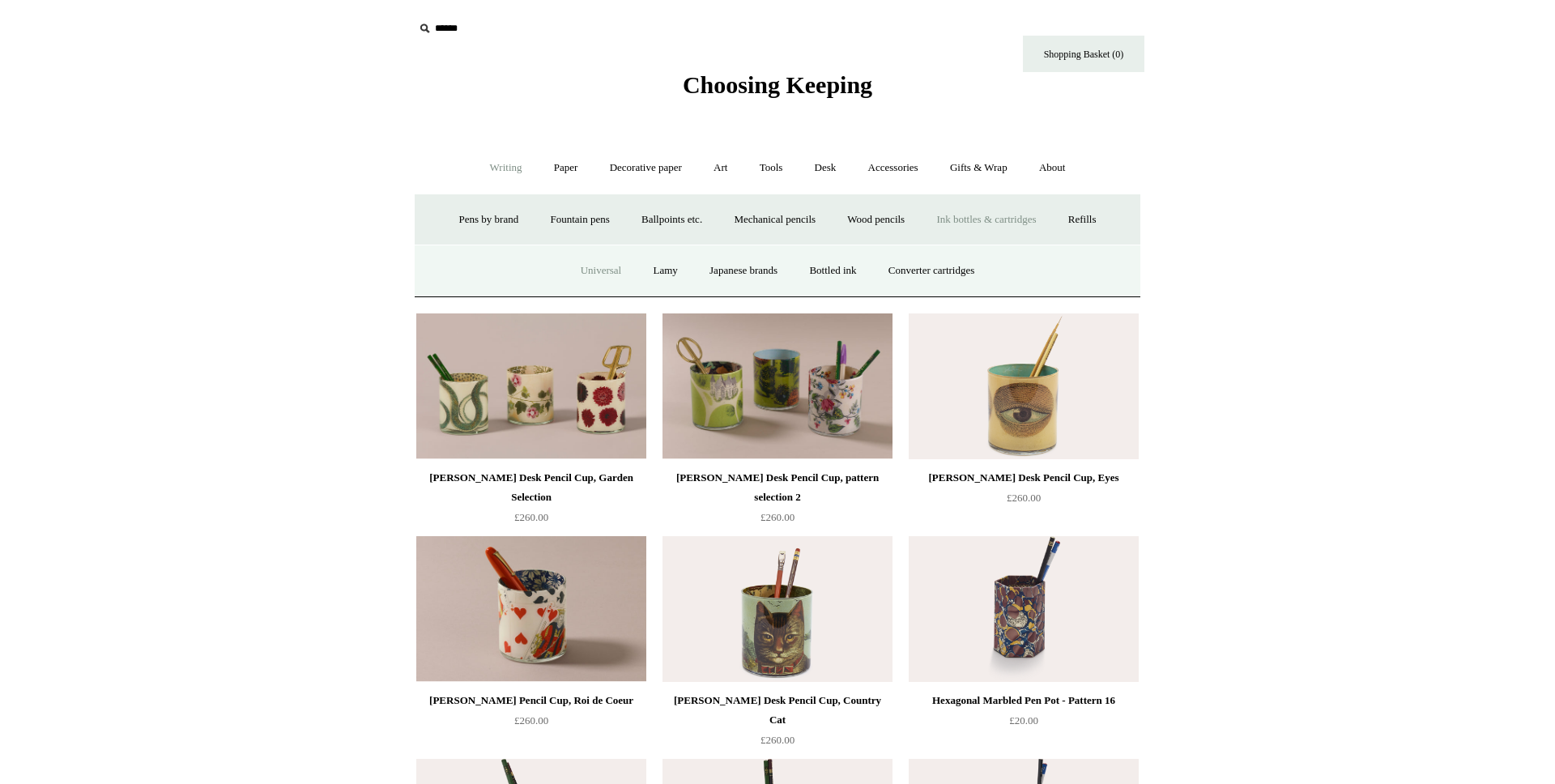
click at [610, 270] on link "Universal" at bounding box center [601, 270] width 71 height 42
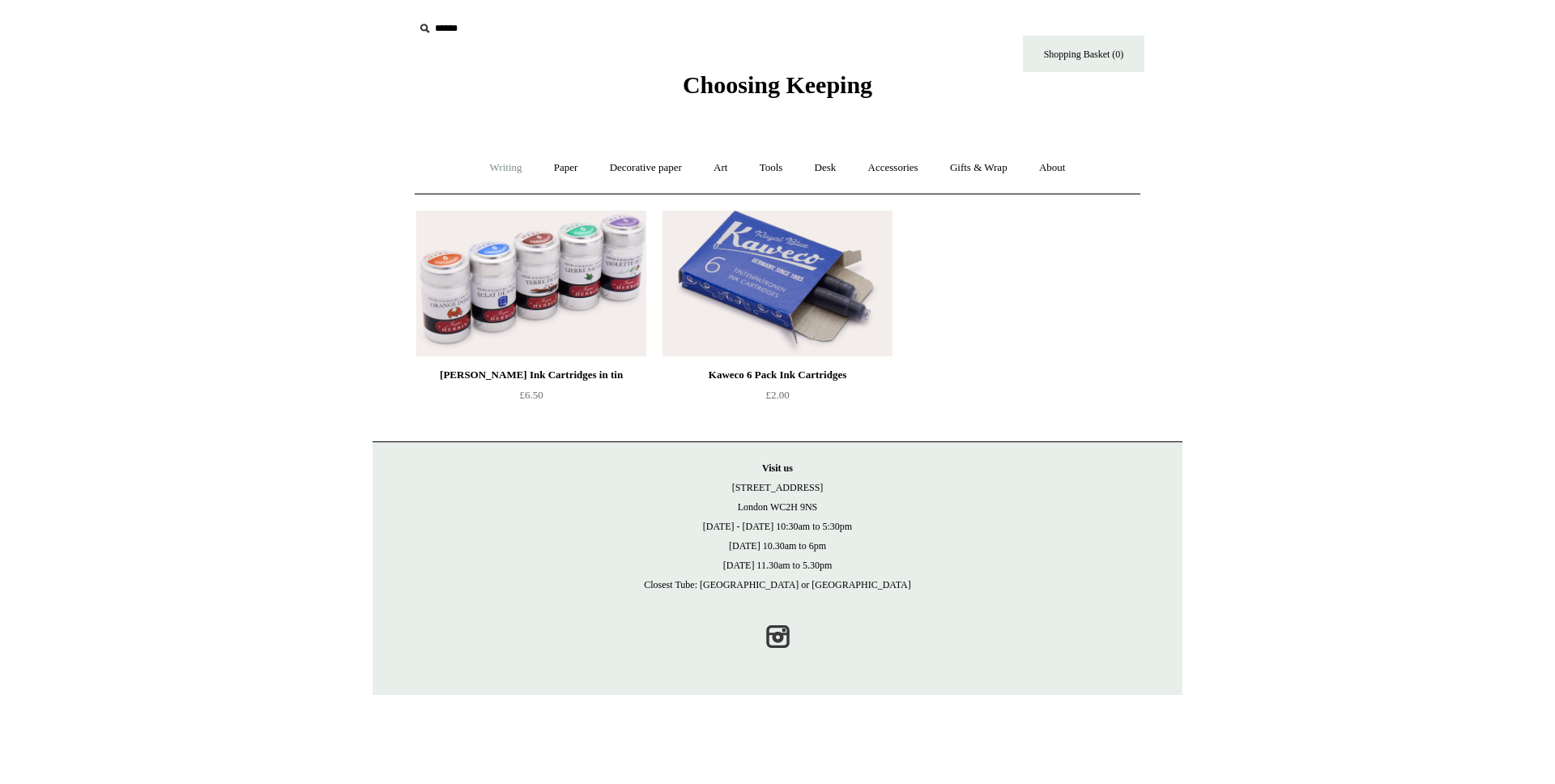
click at [495, 160] on link "Writing +" at bounding box center [506, 167] width 61 height 42
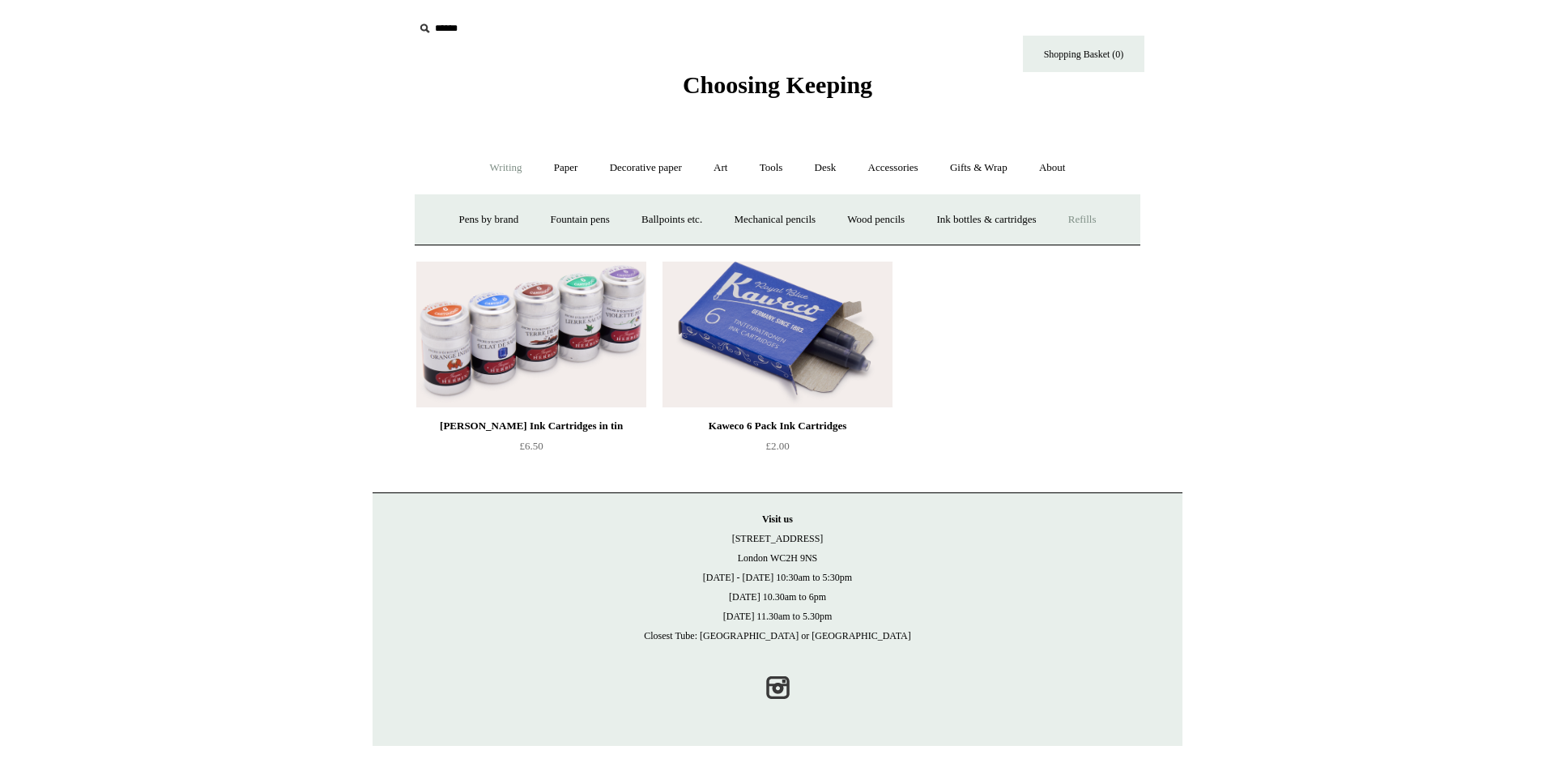
click at [1103, 220] on link "Refills +" at bounding box center [1082, 219] width 58 height 42
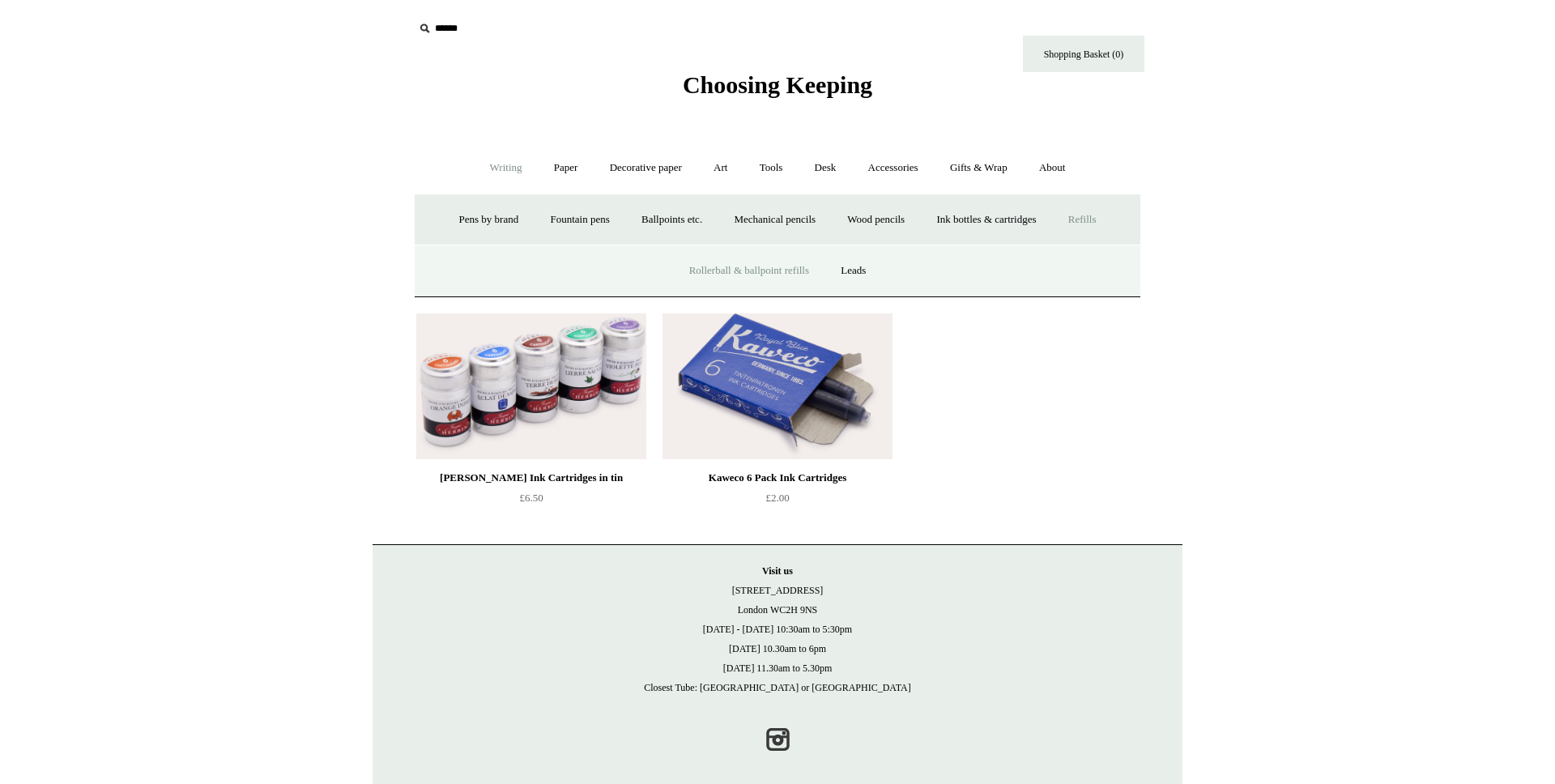
click at [776, 277] on link "Rollerball & ballpoint refills" at bounding box center [749, 270] width 149 height 42
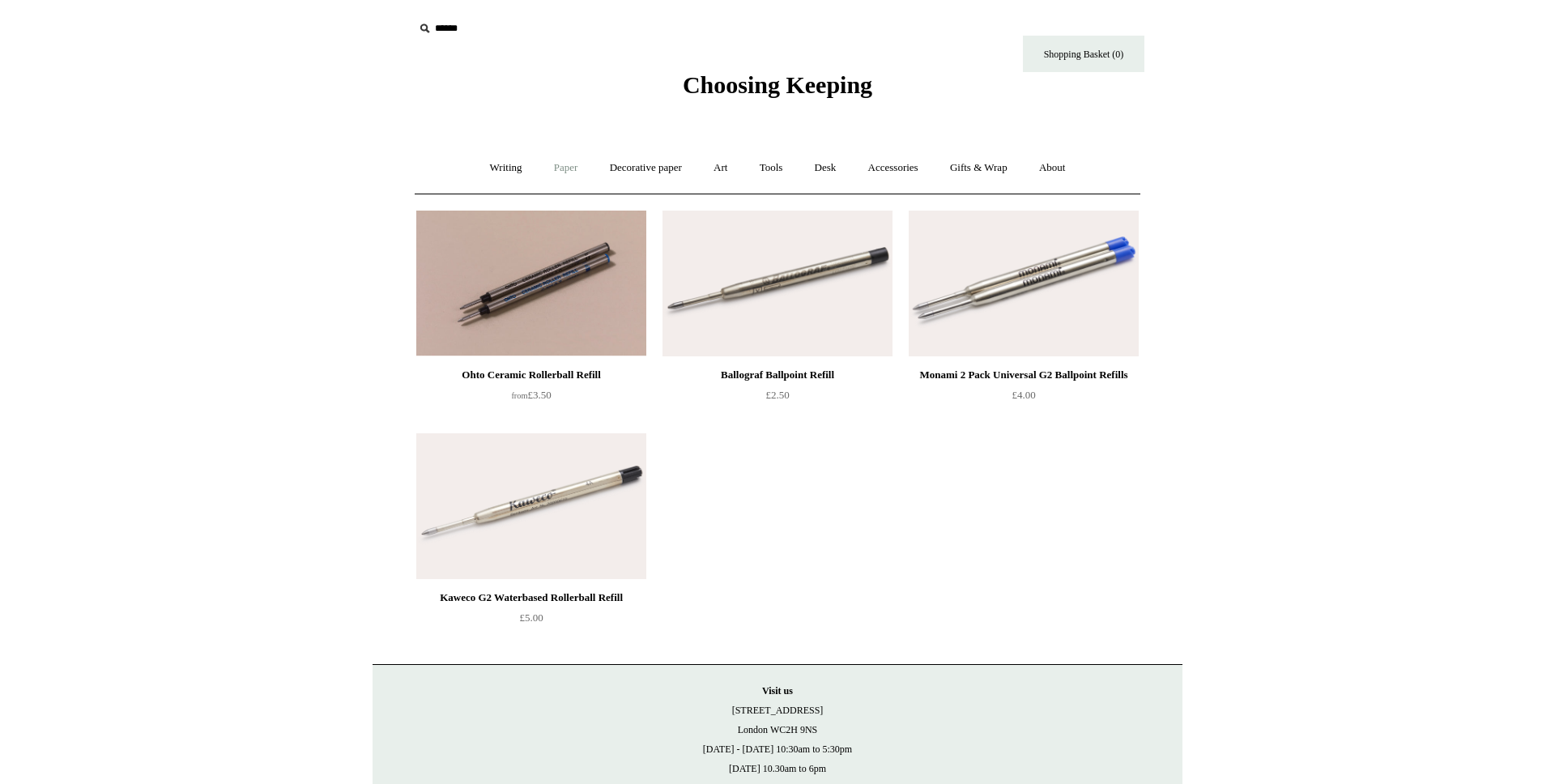
click at [564, 175] on link "Paper +" at bounding box center [566, 167] width 54 height 42
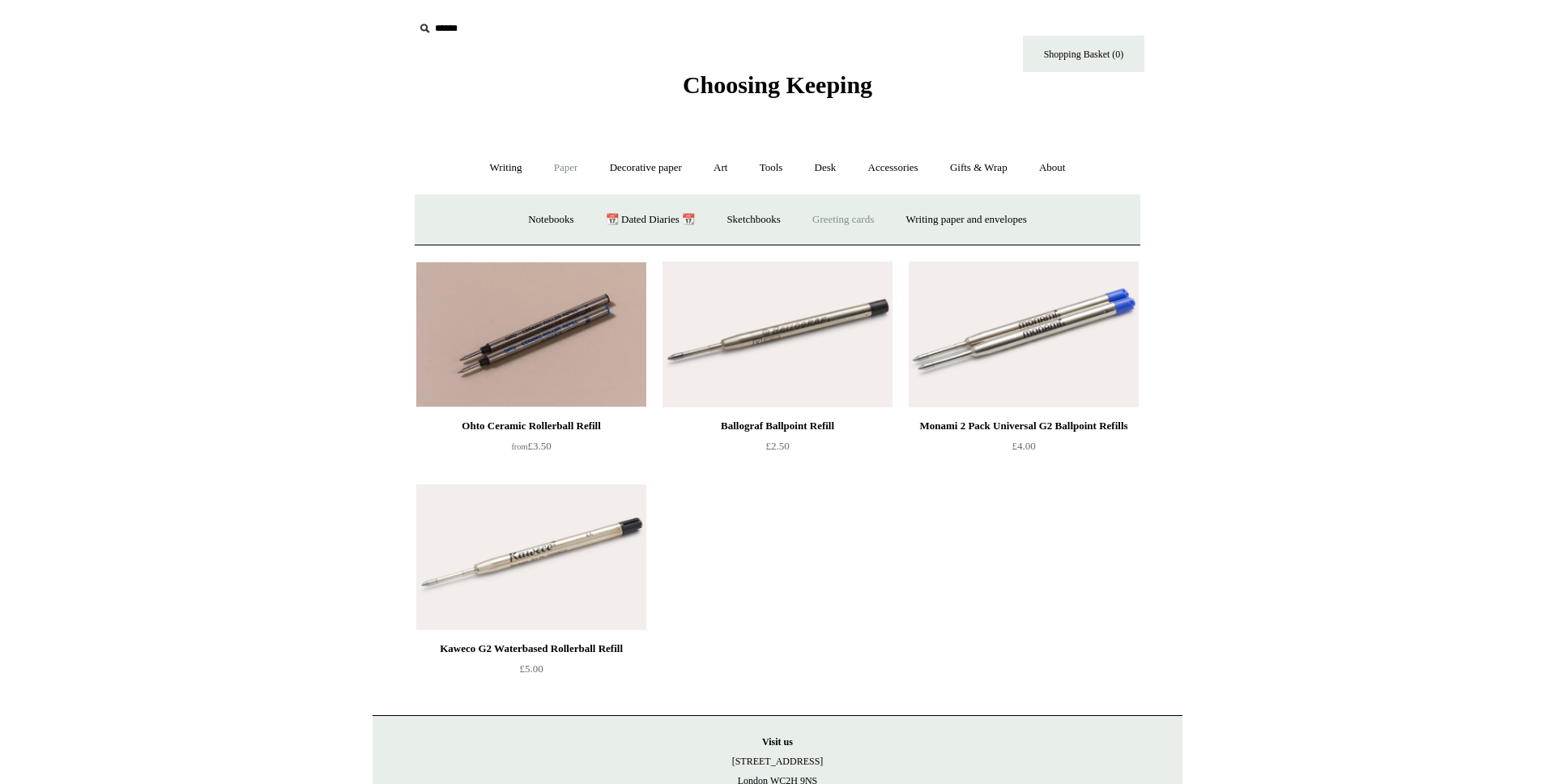
click at [866, 220] on link "Greeting cards +" at bounding box center [843, 219] width 91 height 42
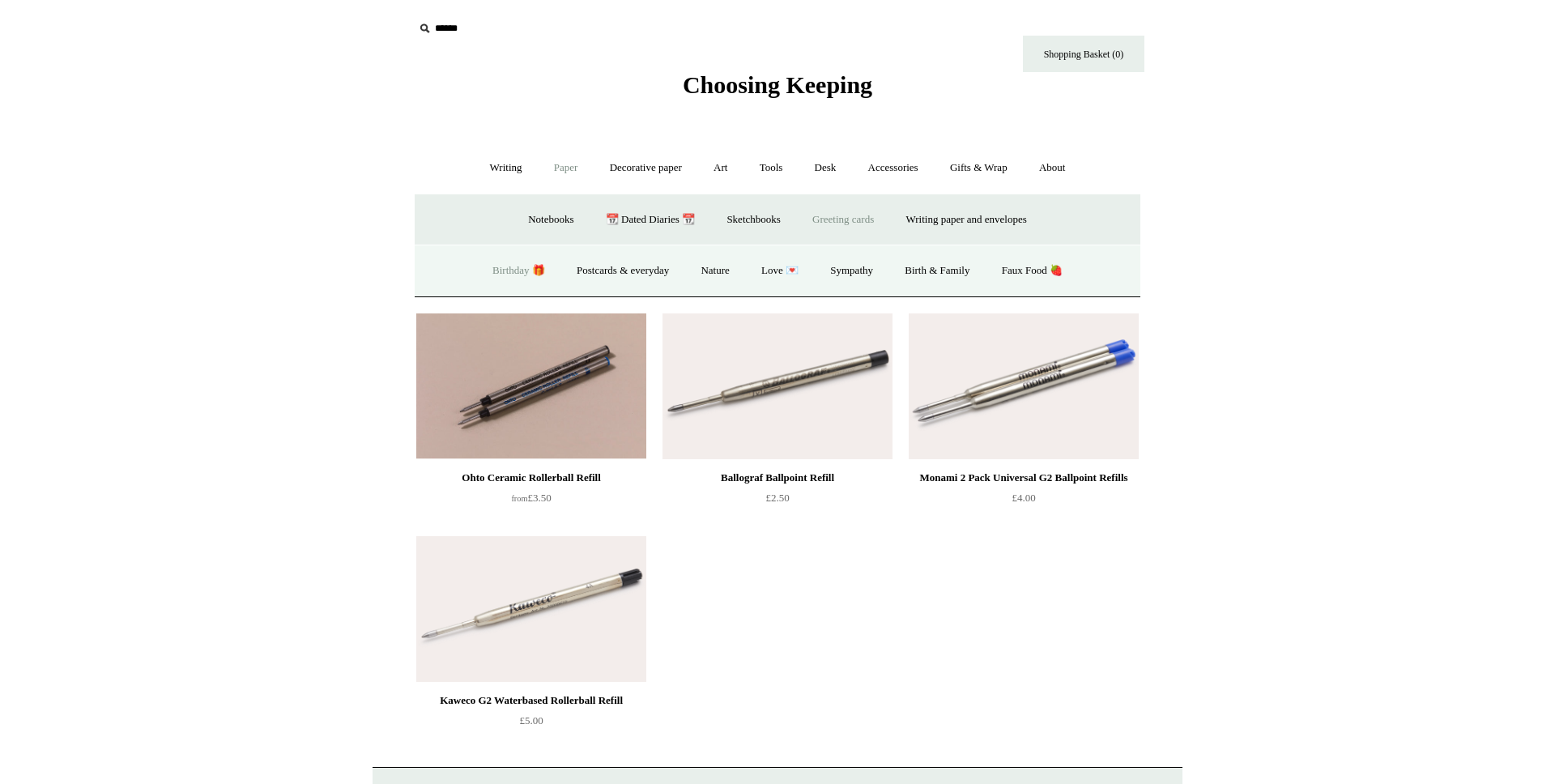
click at [517, 275] on link "Birthday 🎁" at bounding box center [518, 270] width 82 height 42
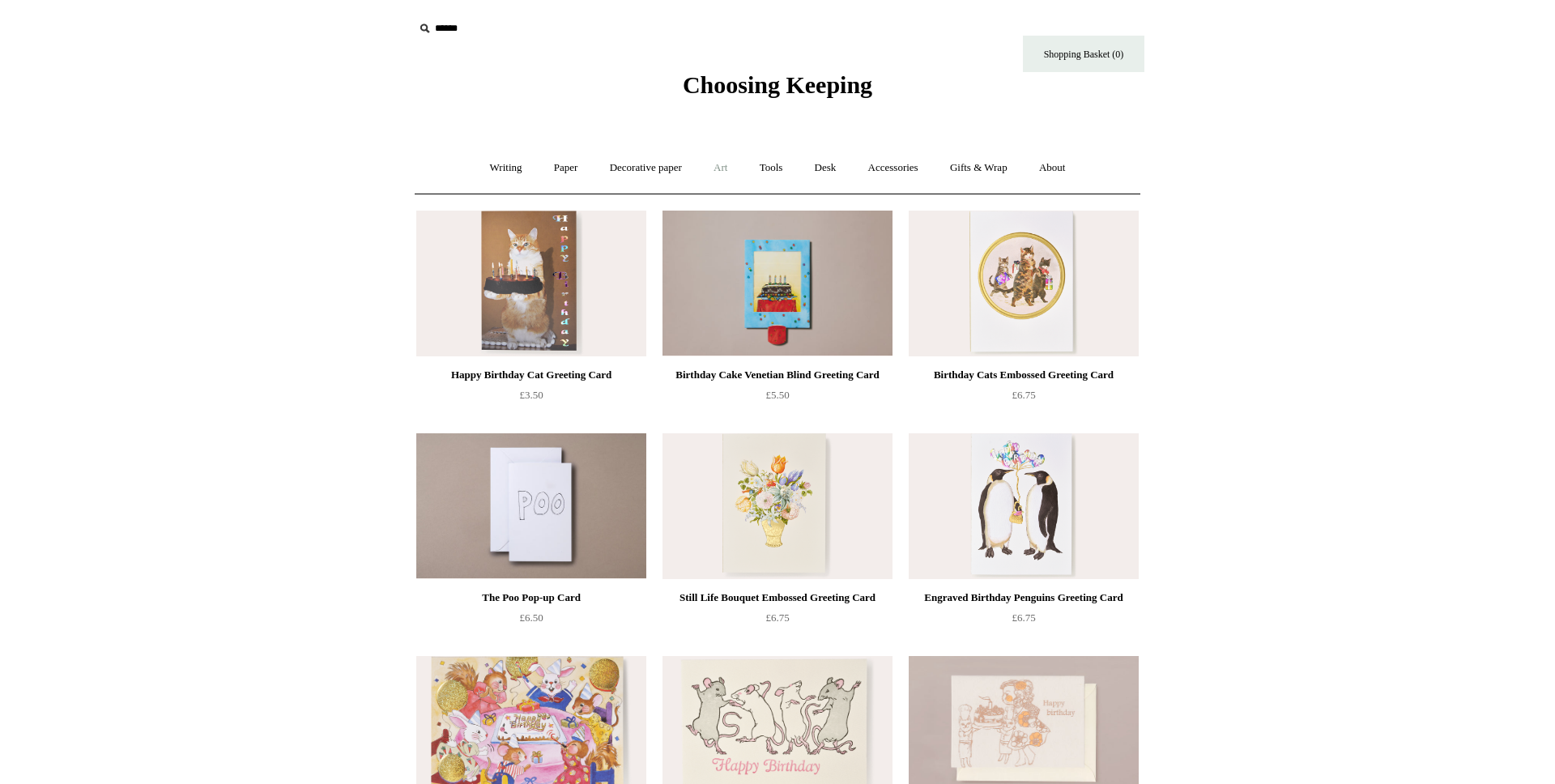
click at [723, 176] on link "Art +" at bounding box center [720, 167] width 42 height 42
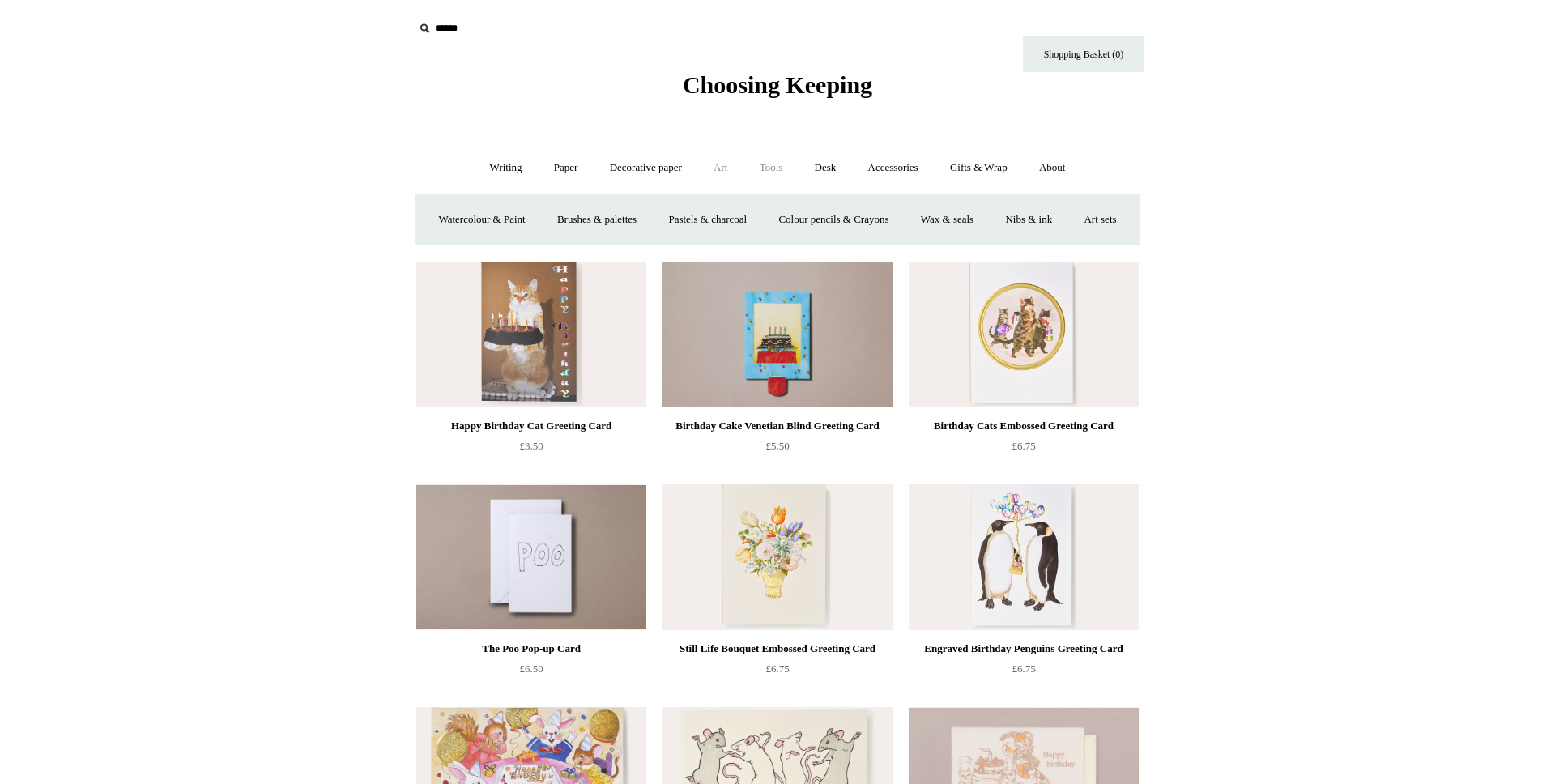
click at [763, 167] on link "Tools +" at bounding box center [772, 167] width 53 height 42
click at [1033, 226] on link "Tape +" at bounding box center [1013, 219] width 49 height 42
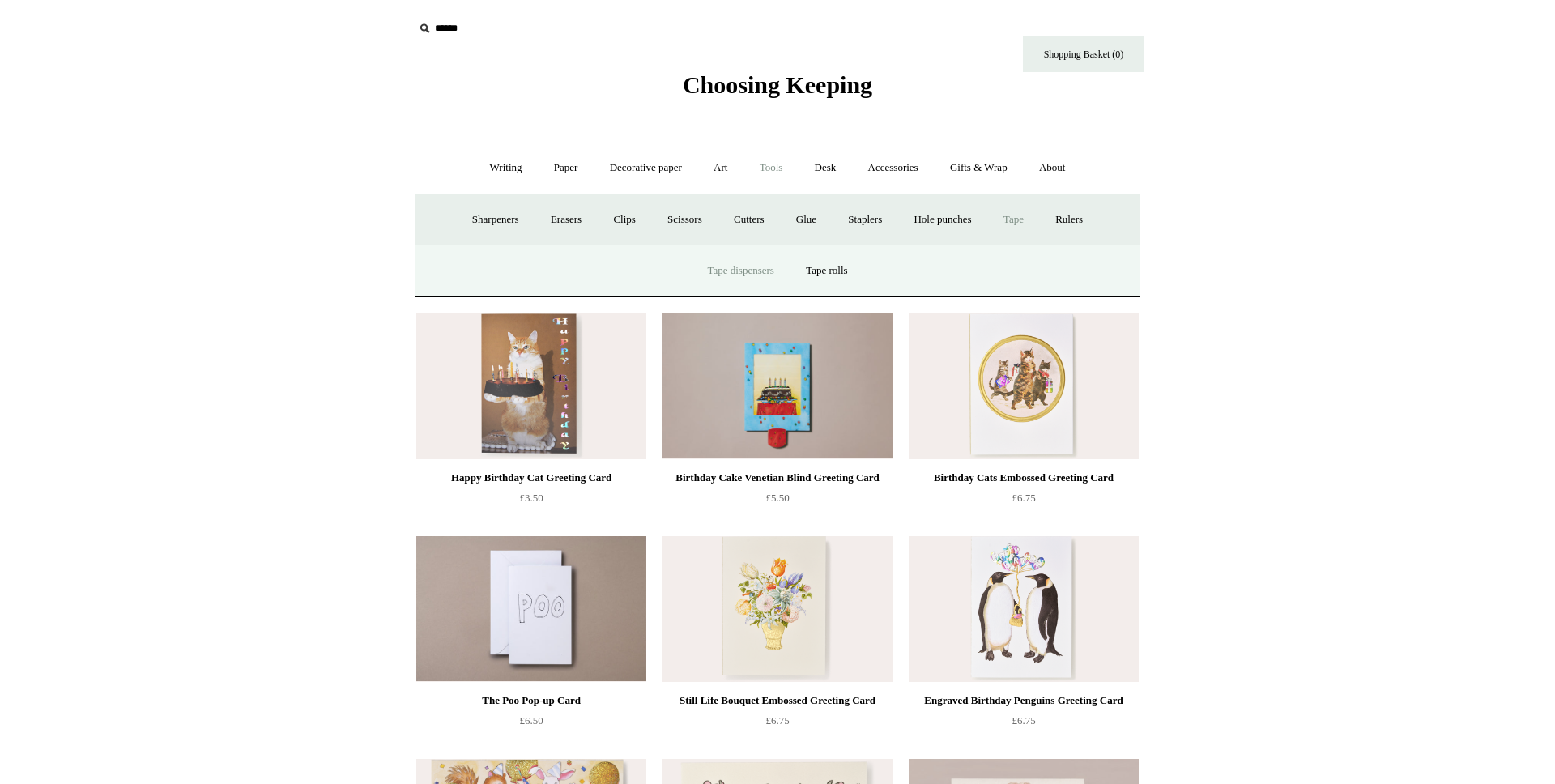
click at [780, 277] on link "Tape dispensers" at bounding box center [740, 270] width 95 height 42
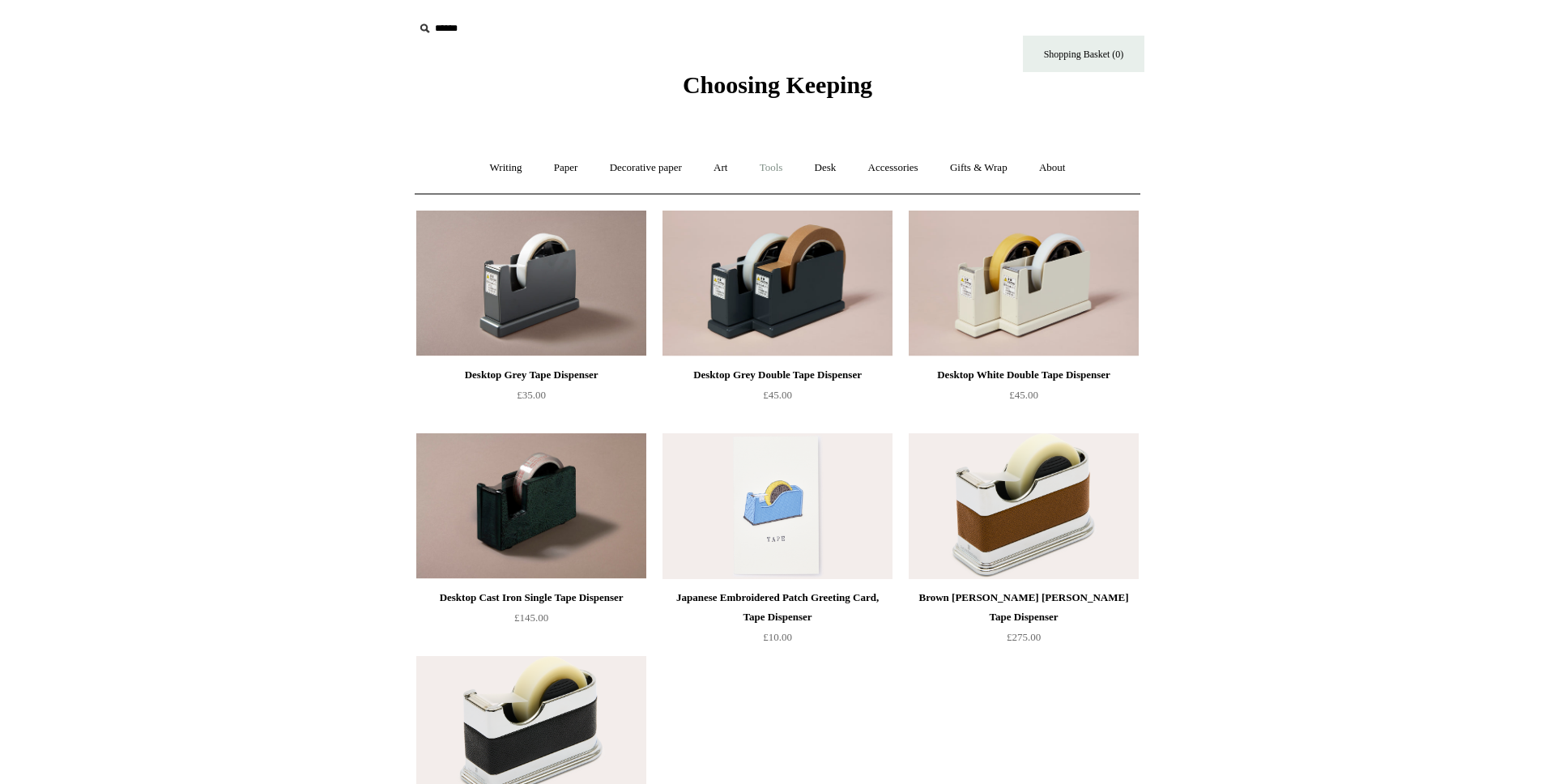
click at [764, 171] on link "Tools +" at bounding box center [772, 167] width 53 height 42
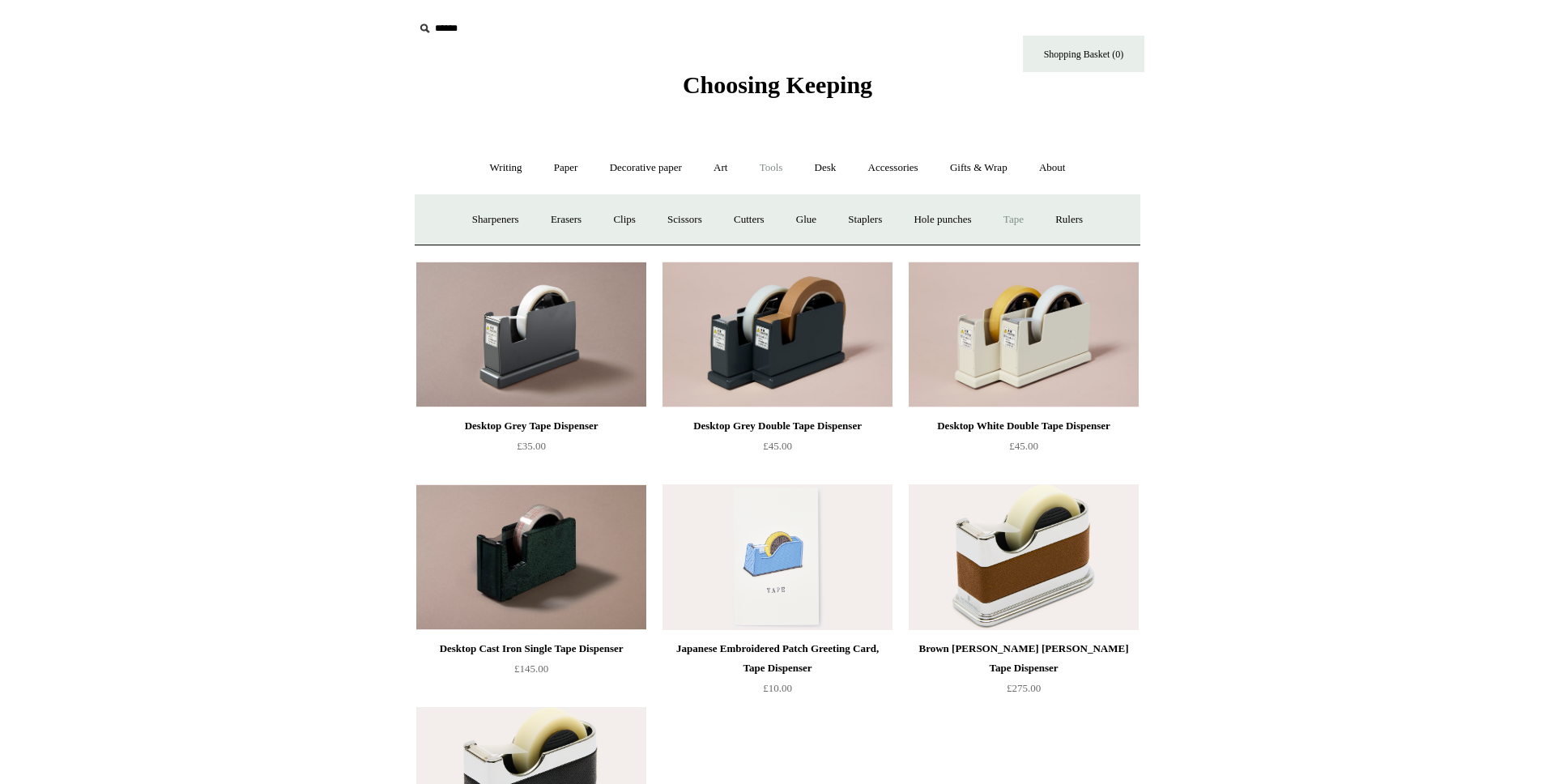
click at [1027, 222] on link "Tape +" at bounding box center [1013, 219] width 49 height 42
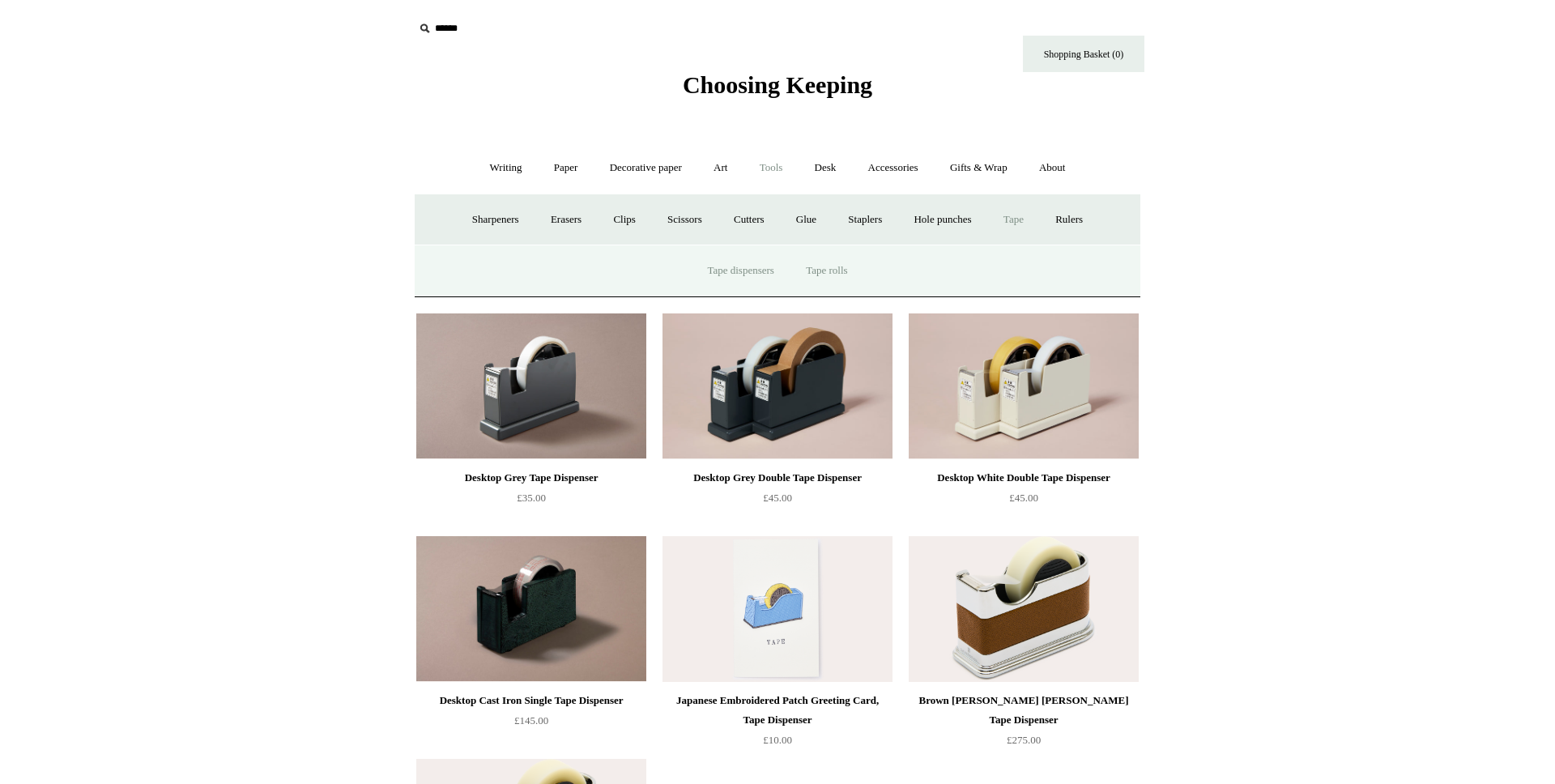
click at [844, 266] on link "Tape rolls" at bounding box center [827, 270] width 71 height 42
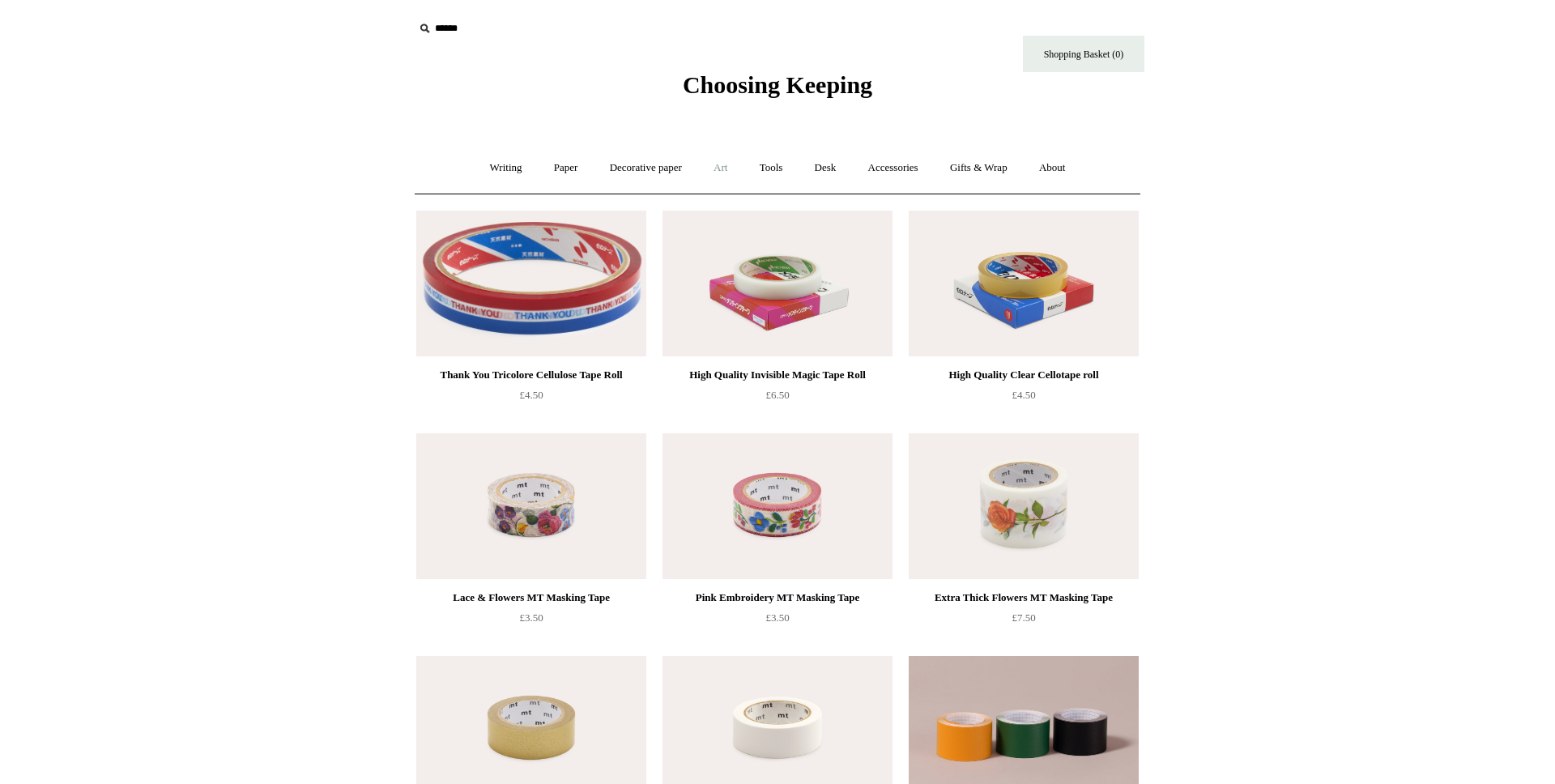
click at [729, 172] on link "Art +" at bounding box center [720, 167] width 42 height 42
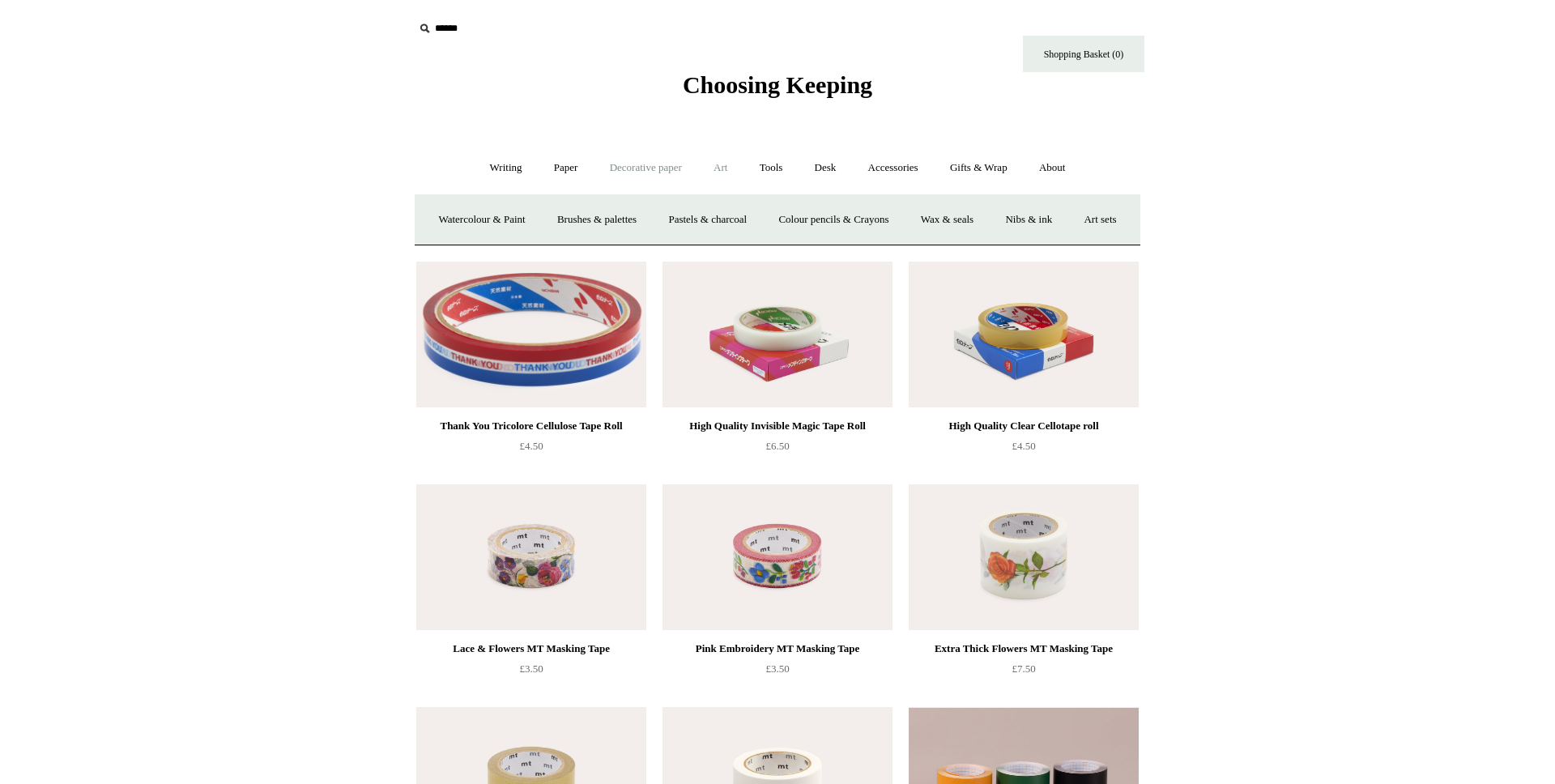
click at [660, 174] on link "Decorative paper +" at bounding box center [645, 167] width 101 height 42
click at [607, 217] on link "Wrapping & decoupage" at bounding box center [620, 219] width 129 height 42
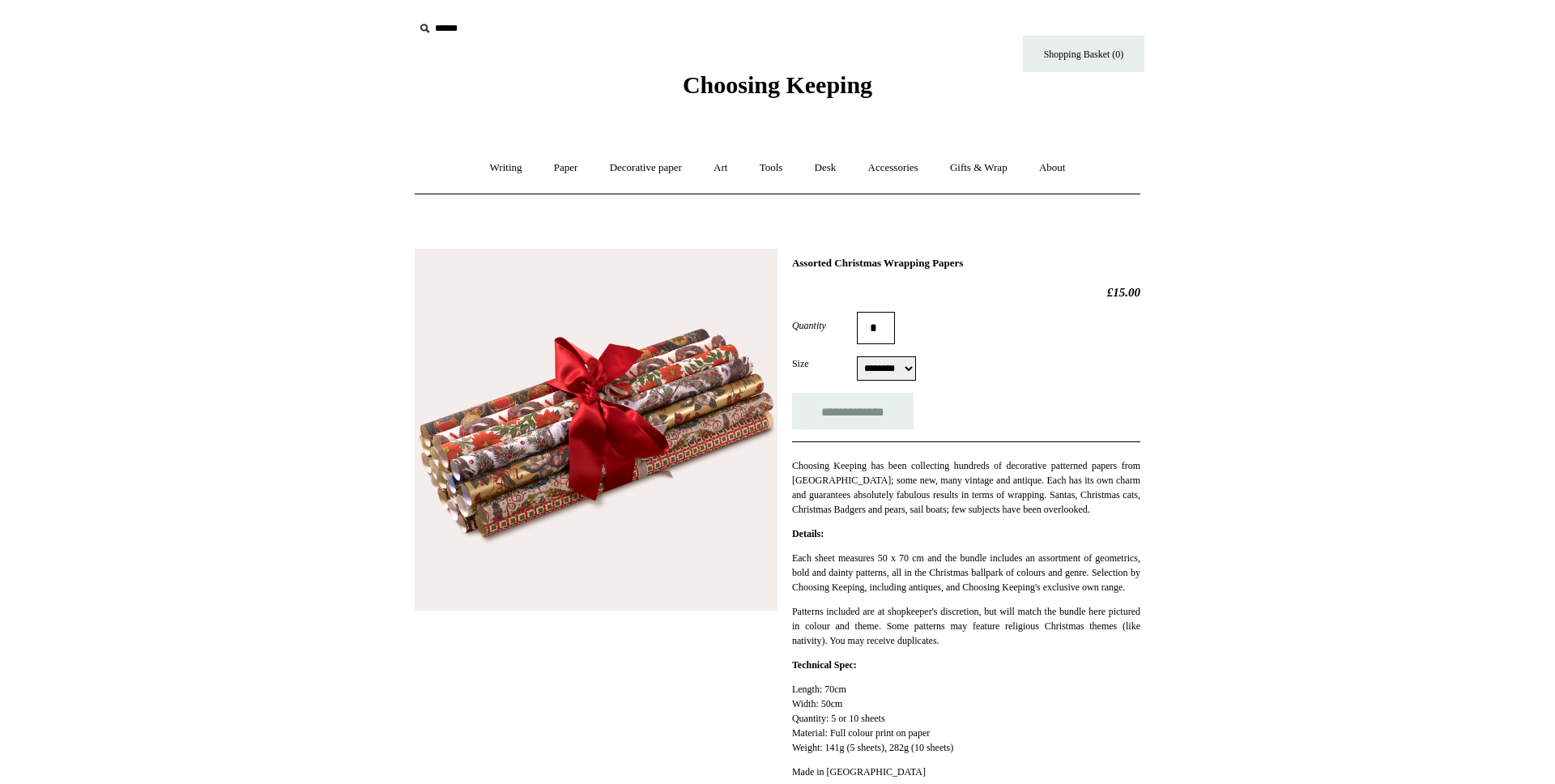
click at [528, 500] on img at bounding box center [595, 430] width 363 height 363
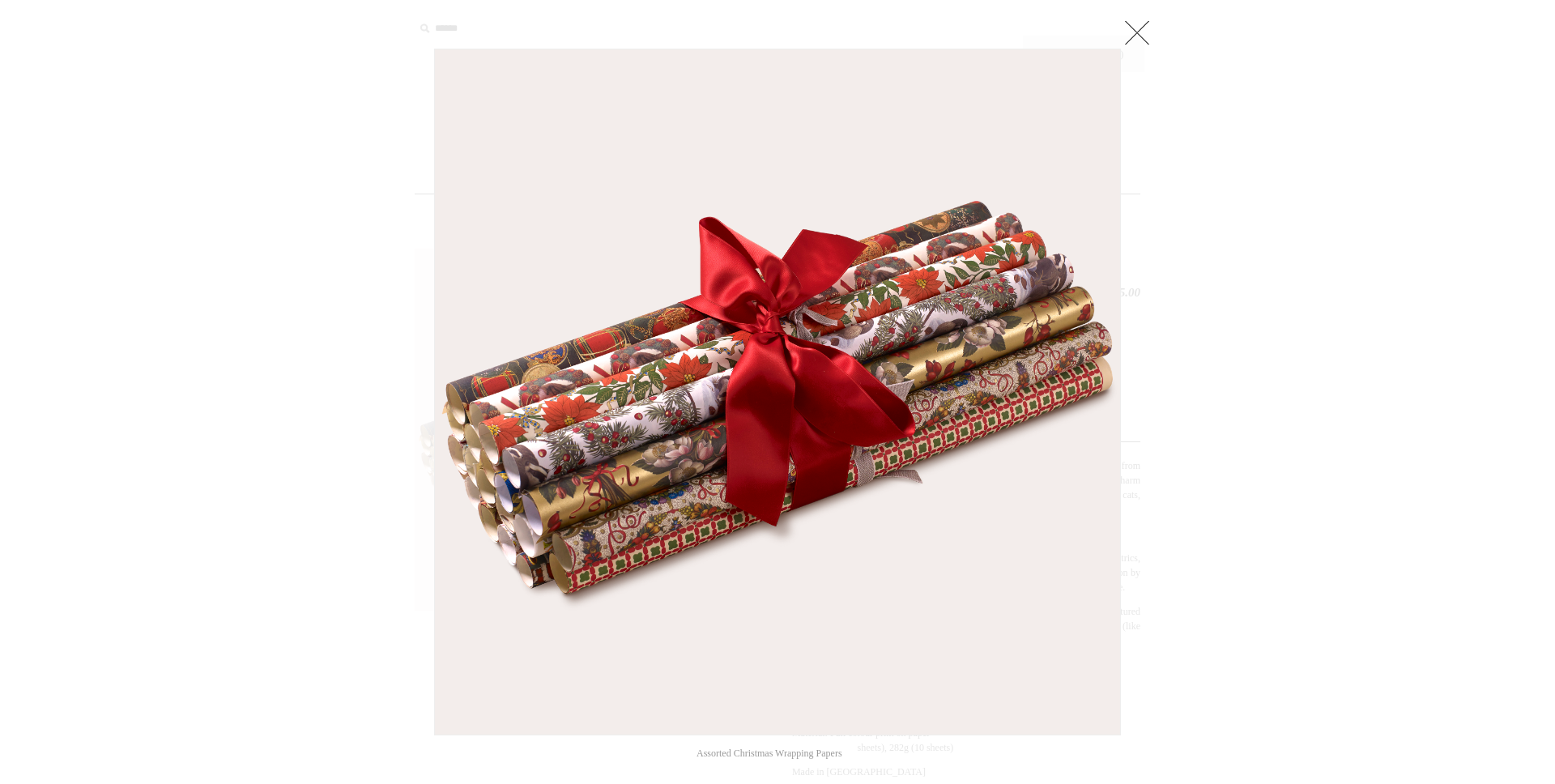
click at [1130, 28] on link at bounding box center [1137, 32] width 32 height 32
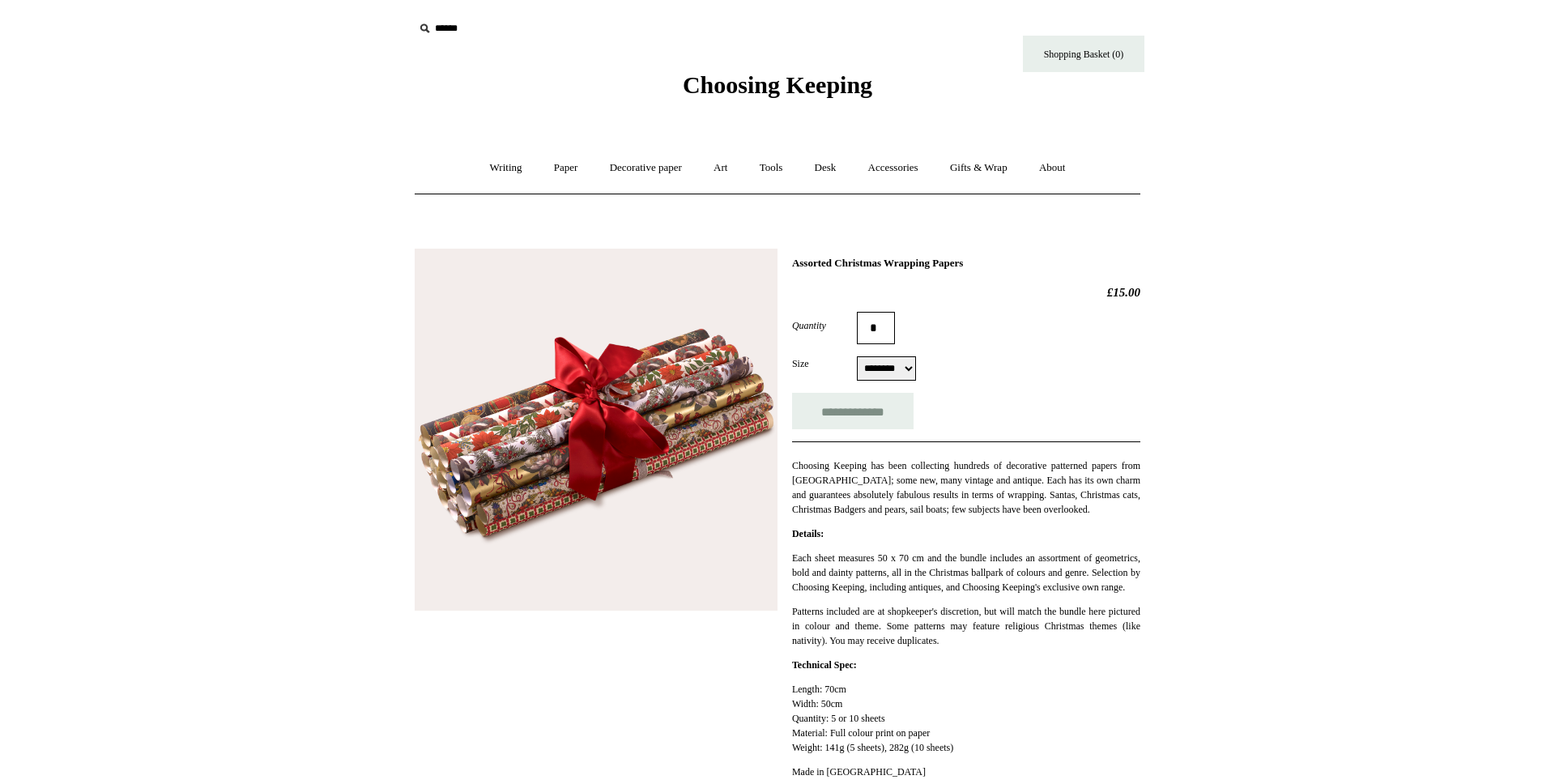
click at [857, 357] on select "******** *********" at bounding box center [886, 369] width 59 height 25
select select "*********"
click option "*********" at bounding box center [0, 0] width 0 height 0
